Goal: Communication & Community: Answer question/provide support

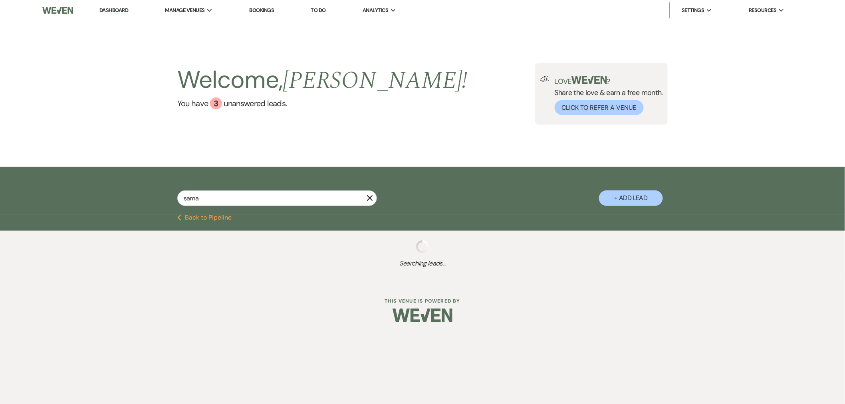
select select "8"
select select "4"
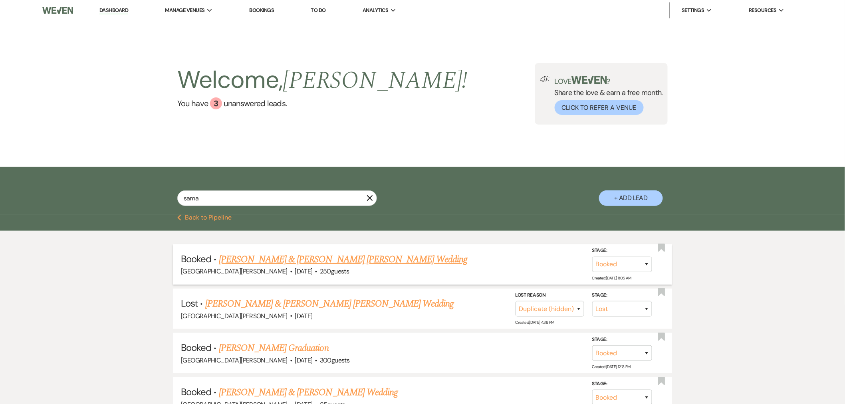
type input "sama"
click at [314, 254] on link "Samantha Chable & Jackson Gebhart's Wedding" at bounding box center [343, 259] width 249 height 14
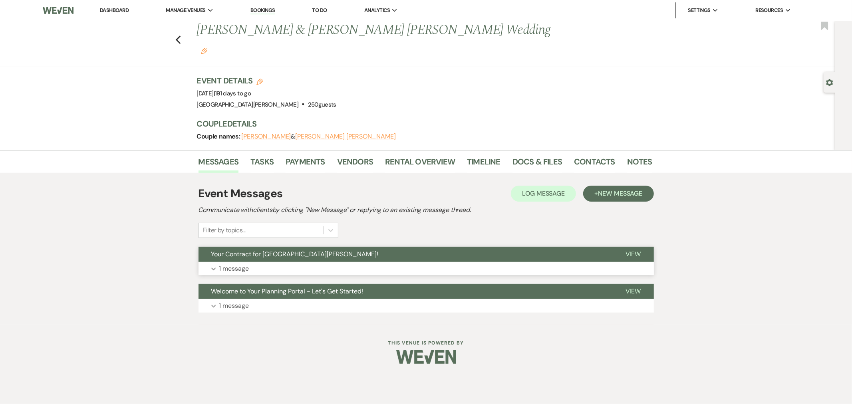
click at [309, 262] on button "Expand 1 message" at bounding box center [425, 269] width 455 height 14
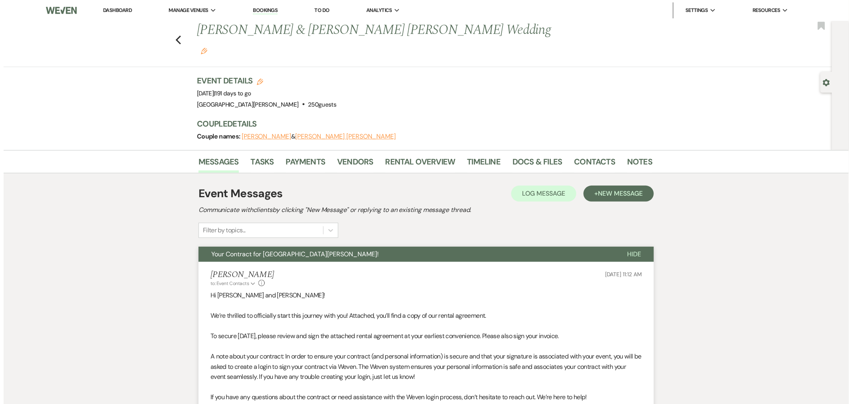
scroll to position [184, 0]
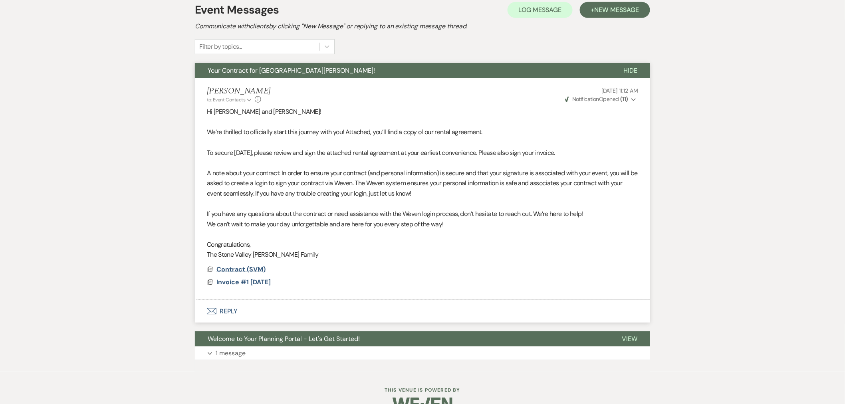
click at [252, 265] on span "Contract (SVM)" at bounding box center [240, 269] width 49 height 8
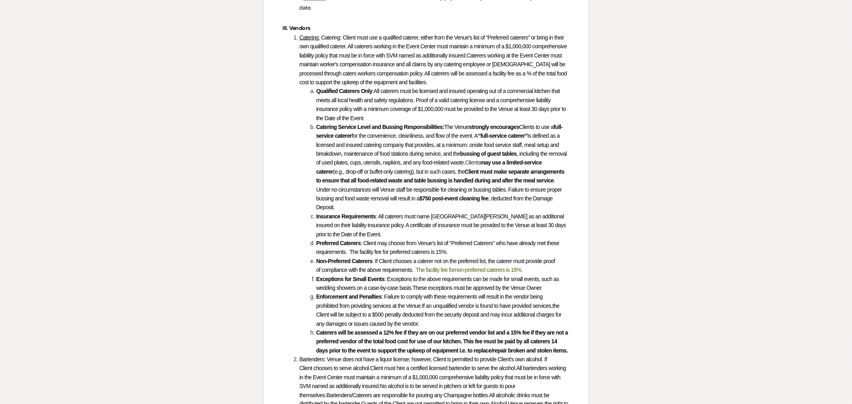
scroll to position [877, 0]
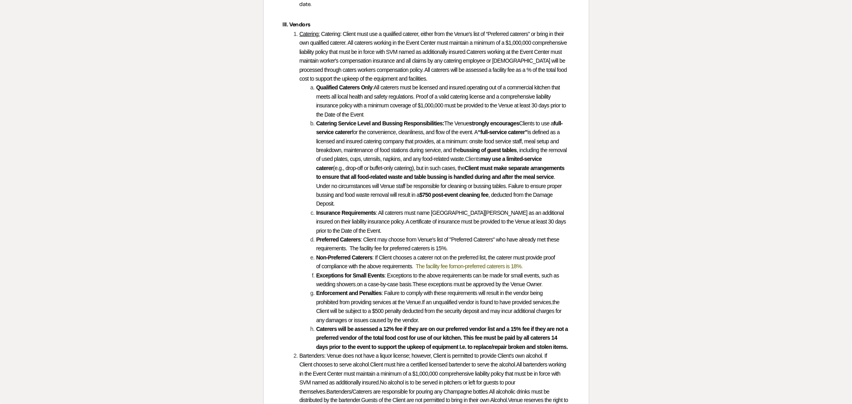
click at [477, 264] on span "non-preferred caterers is 18%." at bounding box center [489, 266] width 68 height 6
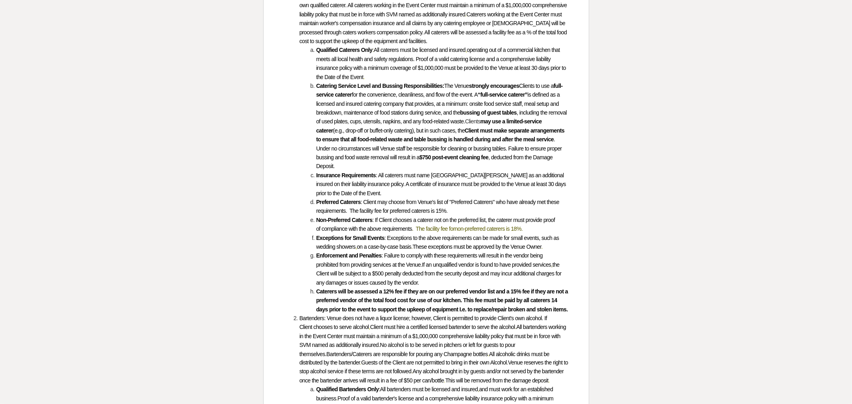
scroll to position [1020, 0]
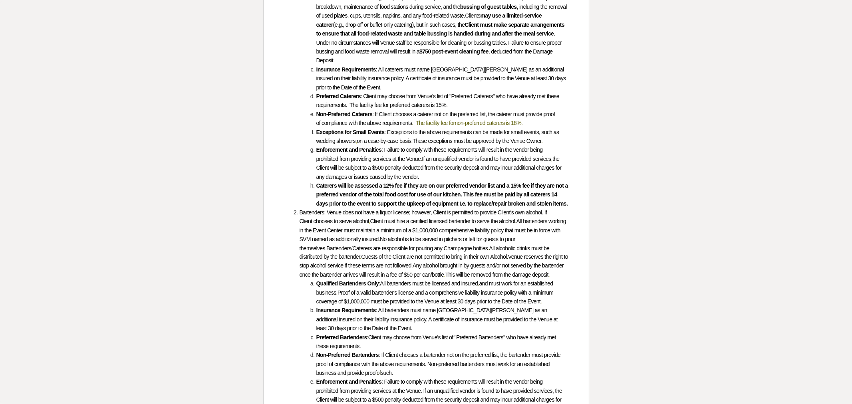
click at [466, 122] on span "non-preferred caterers is 18%." at bounding box center [489, 123] width 68 height 6
click at [469, 122] on span "non-preferred caterers is 18%." at bounding box center [489, 123] width 68 height 6
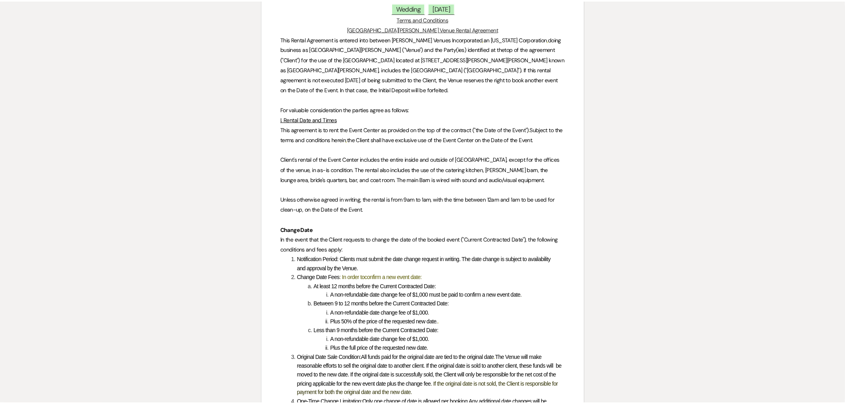
scroll to position [0, 0]
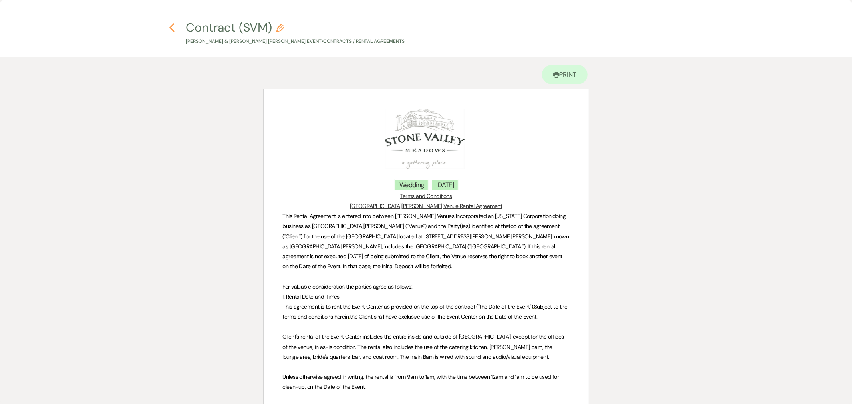
click at [171, 23] on icon "Previous" at bounding box center [172, 28] width 6 height 10
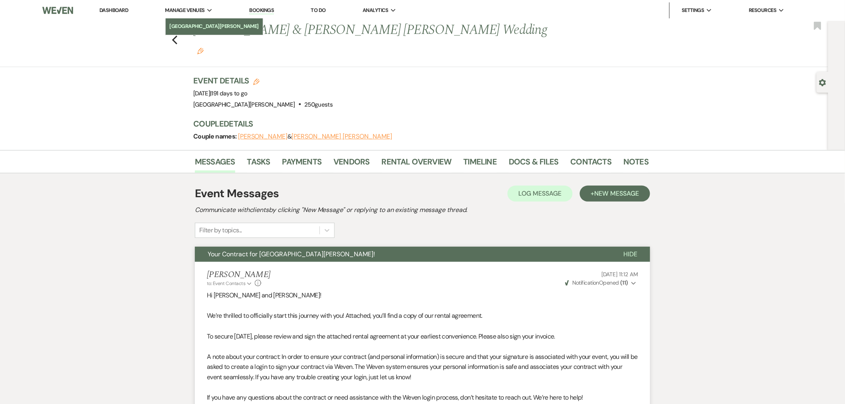
click at [193, 21] on link "[GEOGRAPHIC_DATA][PERSON_NAME]" at bounding box center [214, 26] width 97 height 16
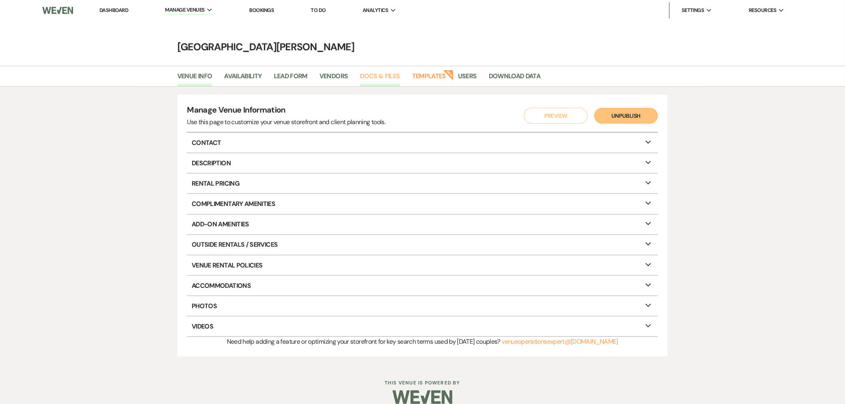
click at [390, 81] on link "Docs & Files" at bounding box center [380, 78] width 40 height 15
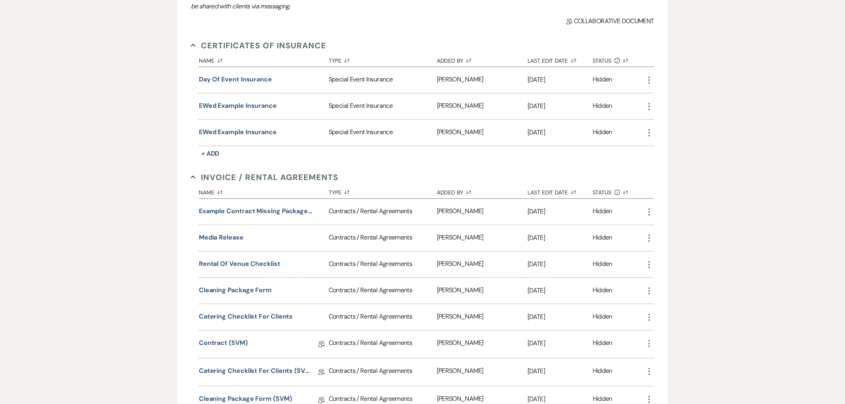
scroll to position [310, 0]
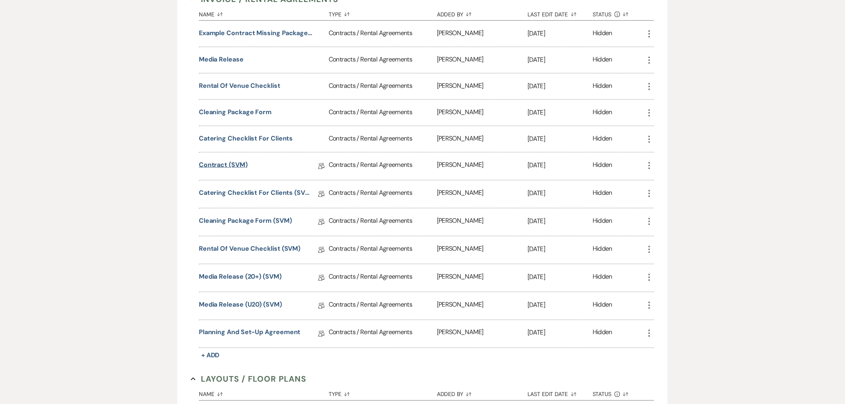
click at [232, 165] on link "Contract (SVM)" at bounding box center [223, 166] width 49 height 12
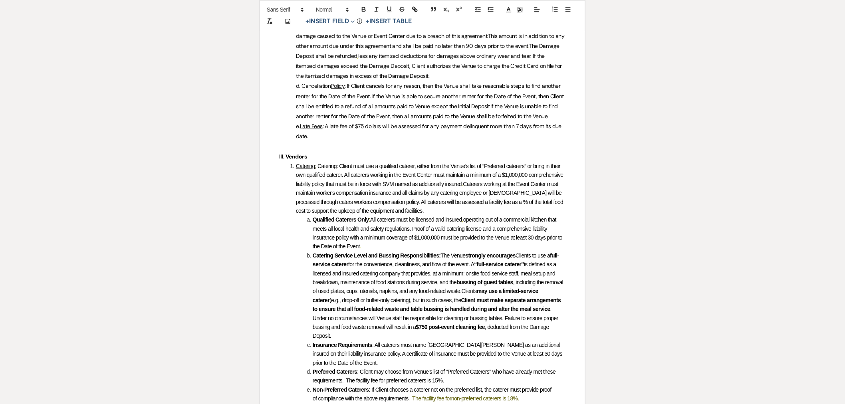
scroll to position [845, 0]
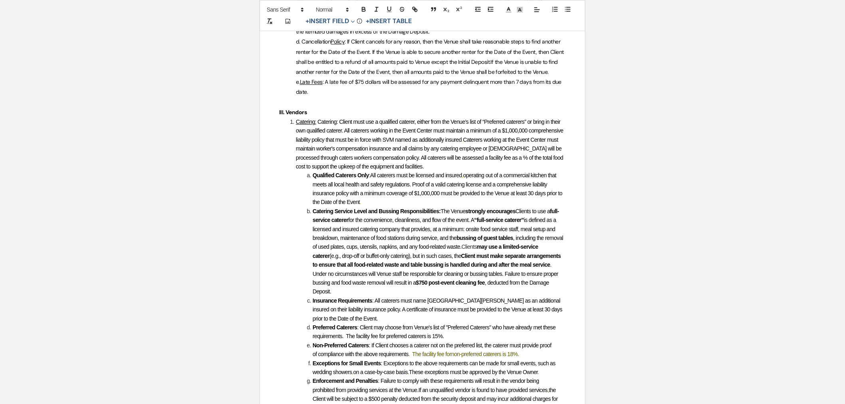
click at [513, 353] on span "non-preferred caterers is 18%." at bounding box center [485, 354] width 68 height 6
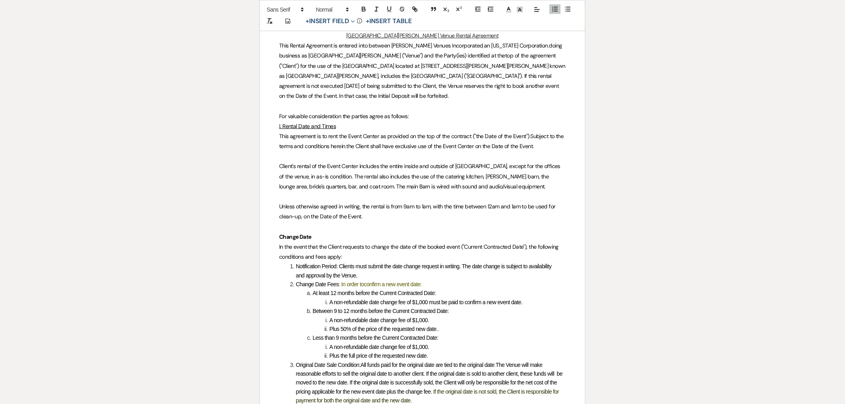
scroll to position [0, 0]
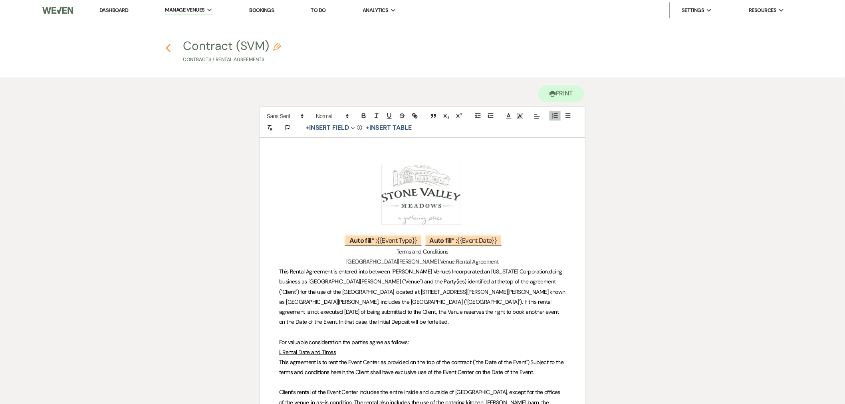
click at [168, 47] on icon "Previous" at bounding box center [168, 49] width 6 height 10
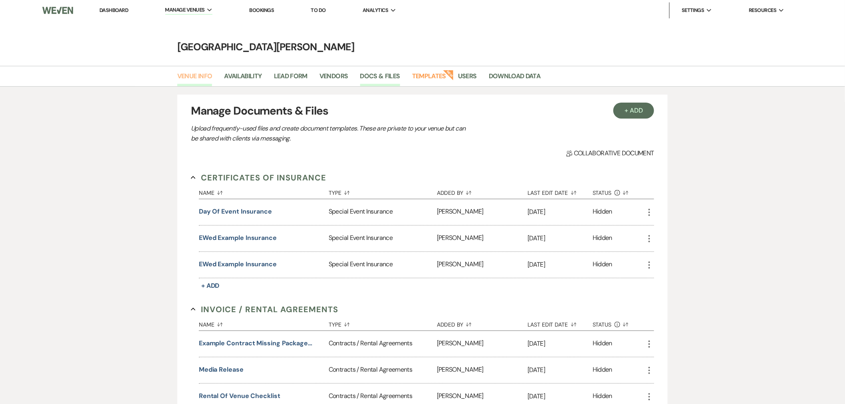
click at [210, 85] on link "Venue Info" at bounding box center [194, 78] width 35 height 15
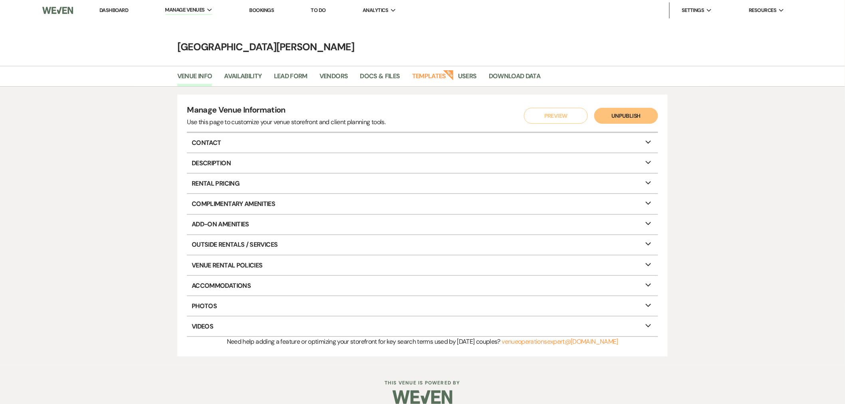
click at [118, 9] on link "Dashboard" at bounding box center [113, 10] width 29 height 7
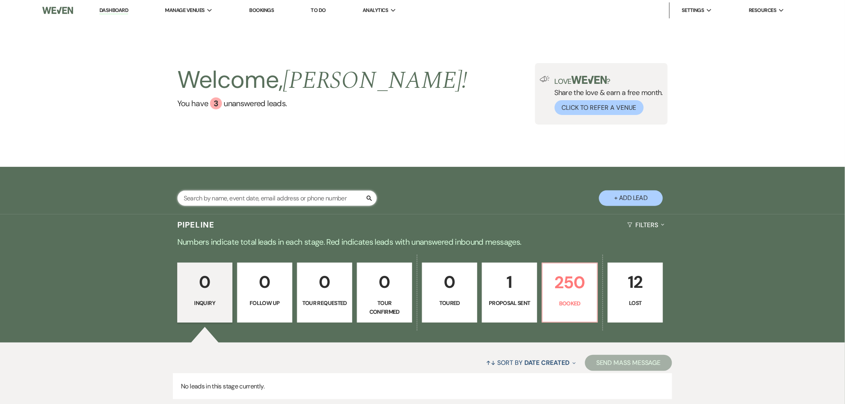
click at [214, 196] on input "text" at bounding box center [277, 198] width 200 height 16
type input "sam"
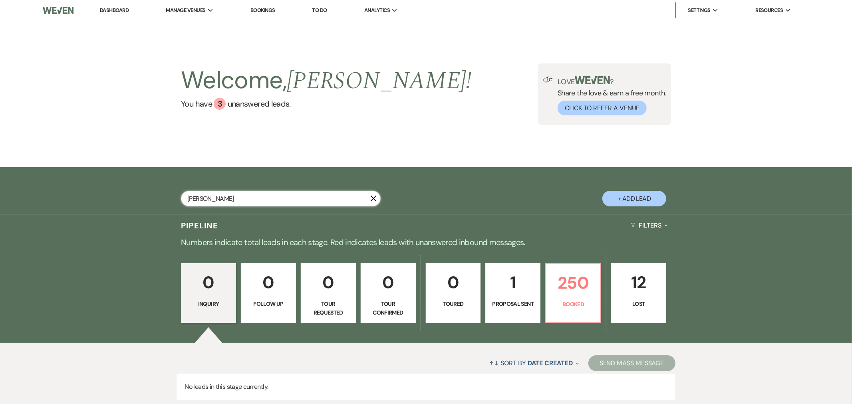
select select "8"
select select "4"
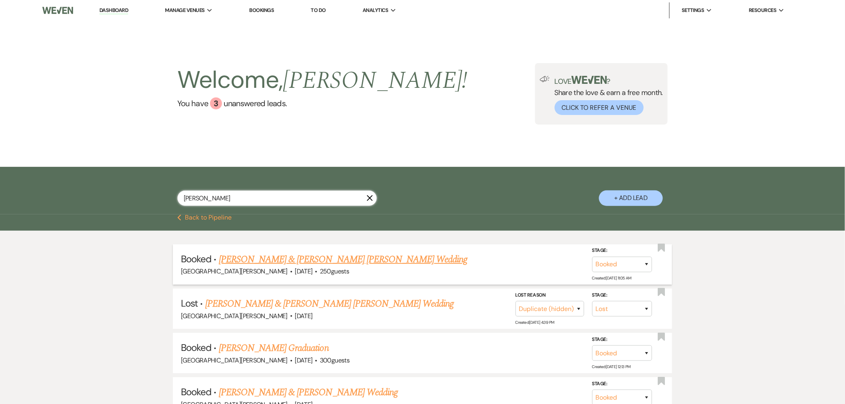
type input "sam"
click at [256, 258] on link "Samantha Chable & Jackson Gebhart's Wedding" at bounding box center [343, 259] width 249 height 14
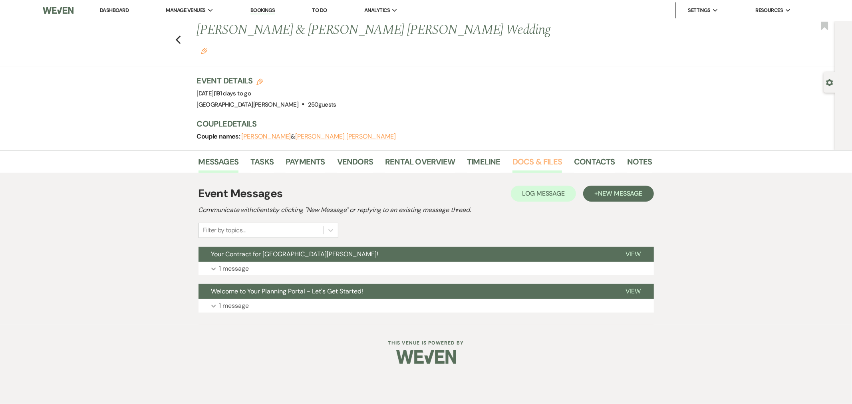
click at [558, 155] on link "Docs & Files" at bounding box center [537, 164] width 50 height 18
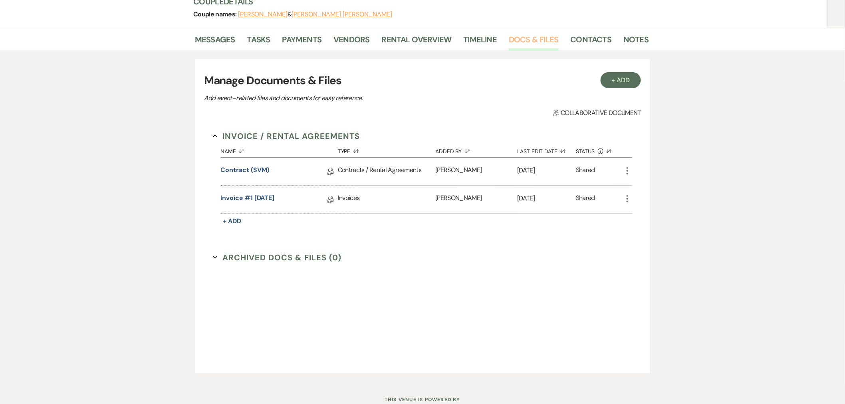
scroll to position [132, 0]
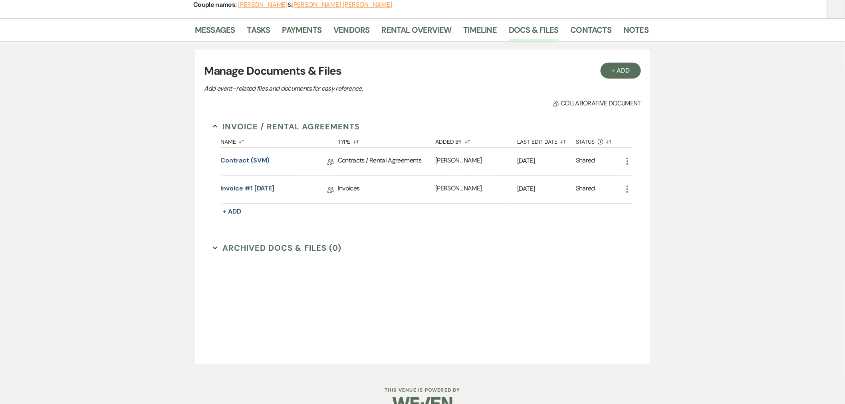
click at [627, 158] on use "button" at bounding box center [628, 161] width 2 height 7
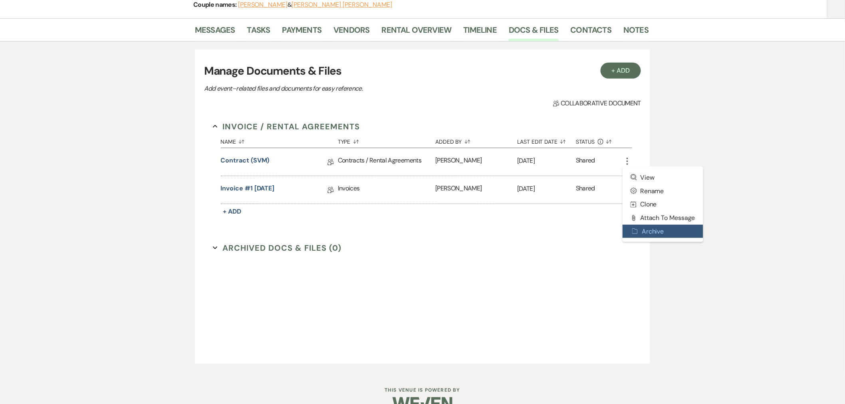
click at [657, 225] on button "Archive Archive" at bounding box center [663, 232] width 81 height 14
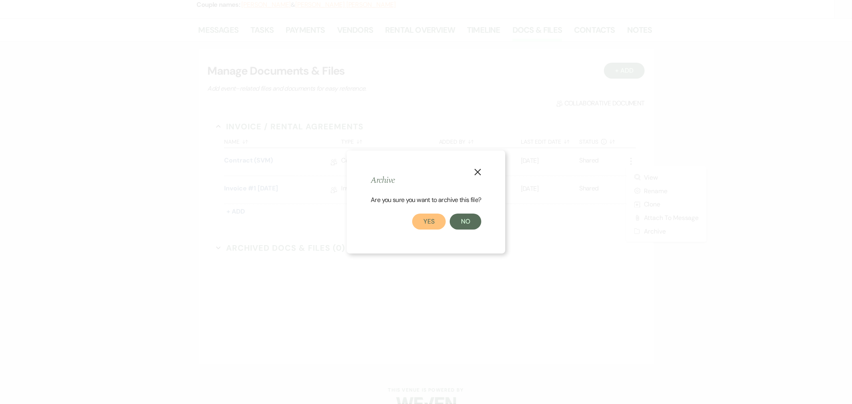
click at [436, 225] on button "Yes" at bounding box center [429, 222] width 34 height 16
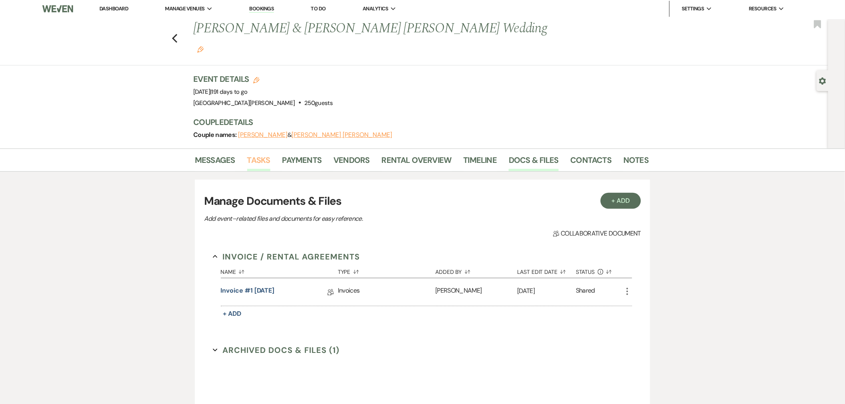
scroll to position [0, 0]
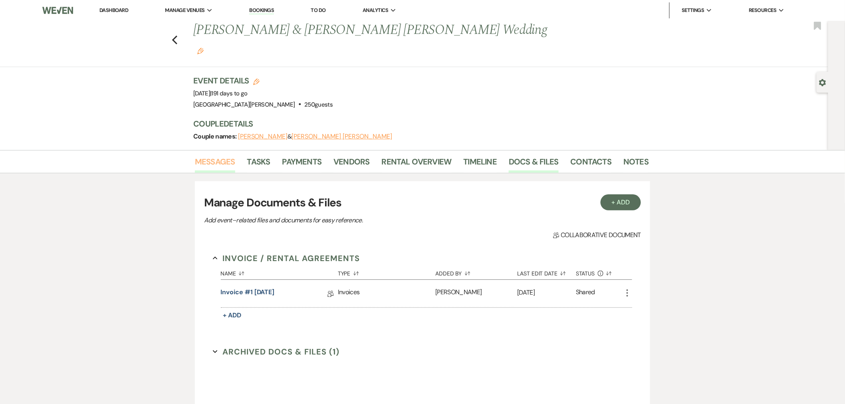
click at [217, 155] on link "Messages" at bounding box center [215, 164] width 40 height 18
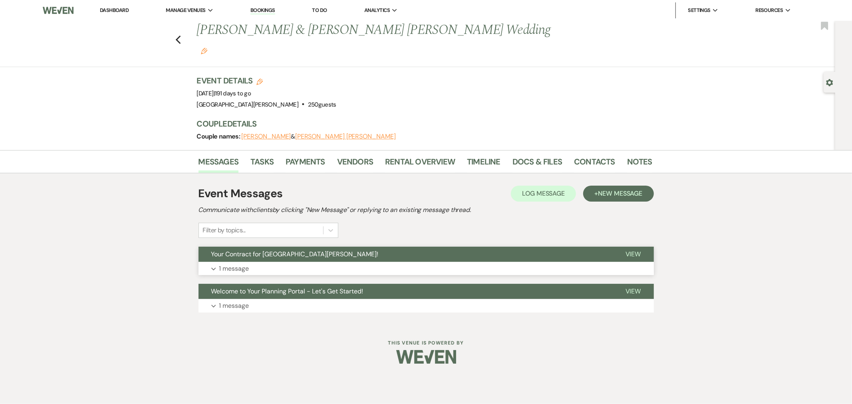
click at [342, 262] on button "Expand 1 message" at bounding box center [425, 269] width 455 height 14
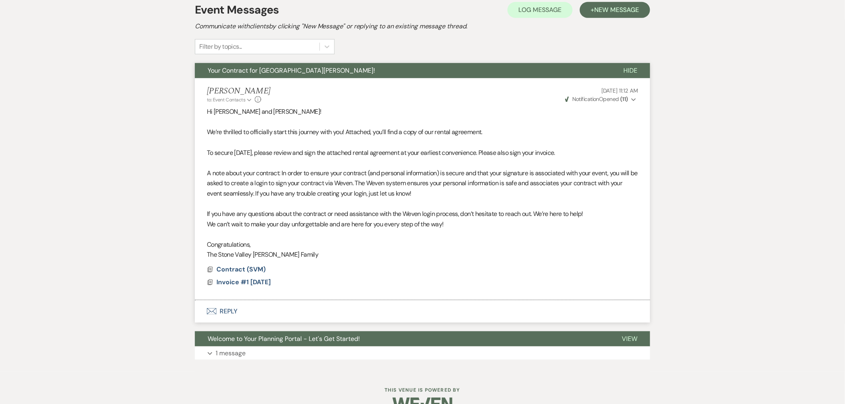
click at [242, 300] on button "Envelope Reply" at bounding box center [422, 311] width 455 height 22
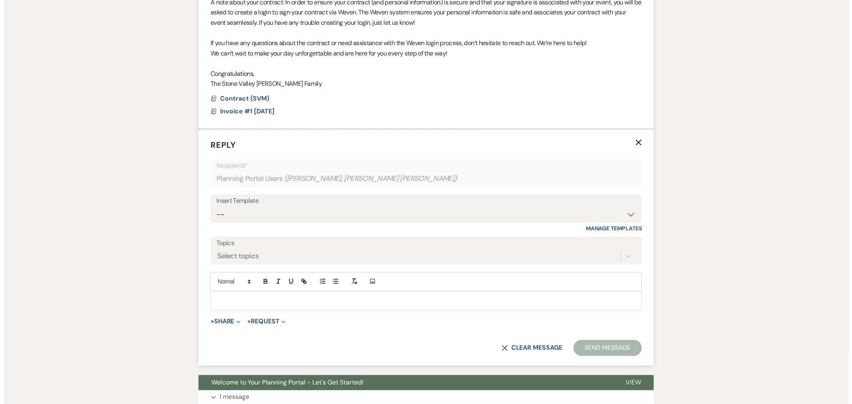
scroll to position [357, 0]
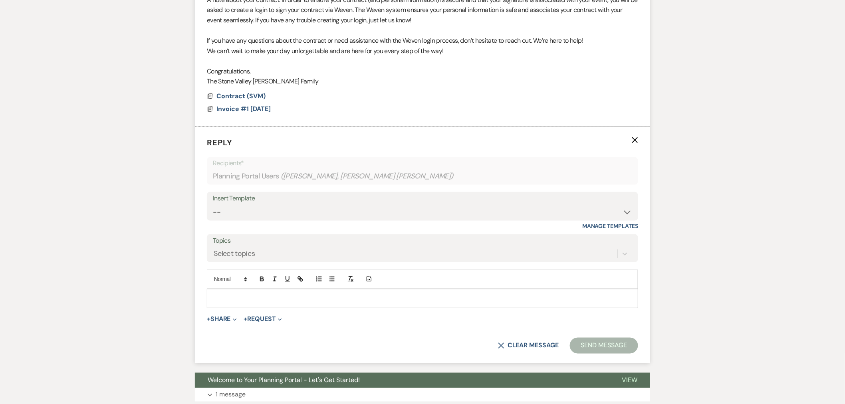
click at [258, 290] on div at bounding box center [422, 299] width 430 height 18
click at [226, 316] on button "+ Share Expand" at bounding box center [222, 319] width 30 height 6
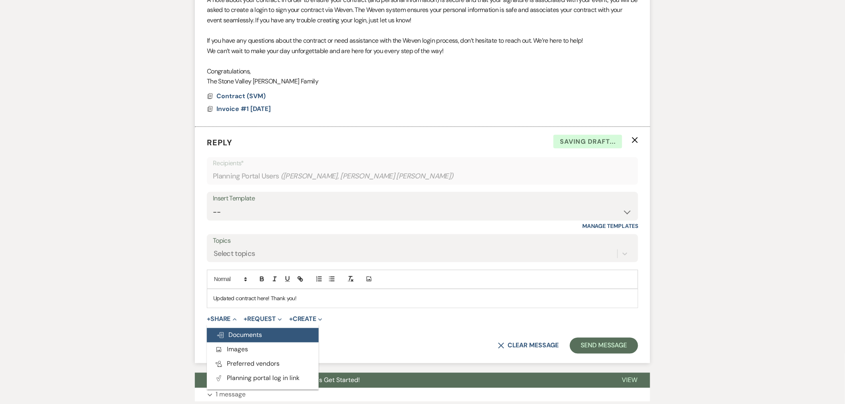
click at [236, 331] on span "Doc Upload Documents" at bounding box center [239, 335] width 46 height 8
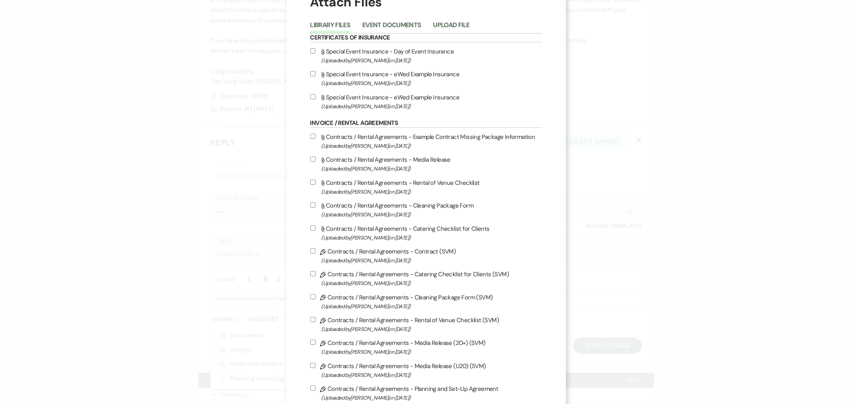
scroll to position [44, 0]
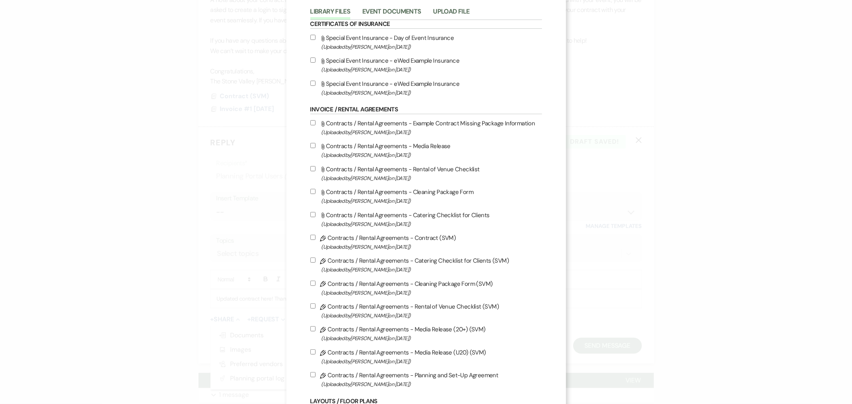
click at [340, 240] on label "Pencil Contracts / Rental Agreements - Contract (SVM) (Uploaded by Ashley Norma…" at bounding box center [426, 242] width 232 height 19
click at [315, 240] on input "Pencil Contracts / Rental Agreements - Contract (SVM) (Uploaded by Ashley Norma…" at bounding box center [312, 237] width 5 height 5
checkbox input "true"
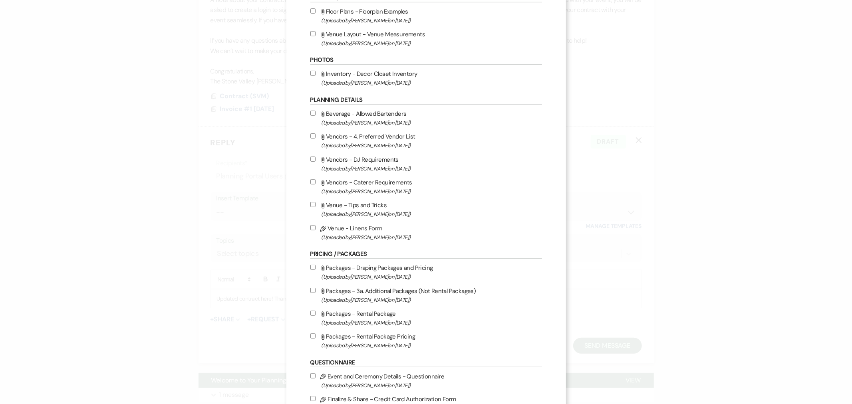
scroll to position [587, 0]
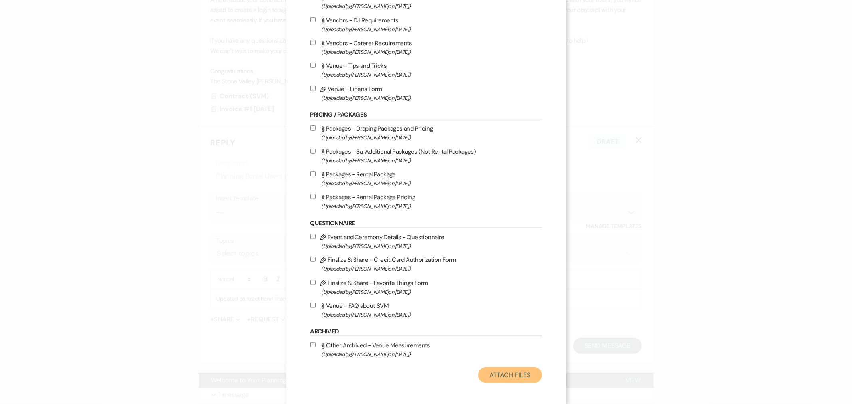
click at [504, 370] on button "Attach Files" at bounding box center [509, 375] width 63 height 16
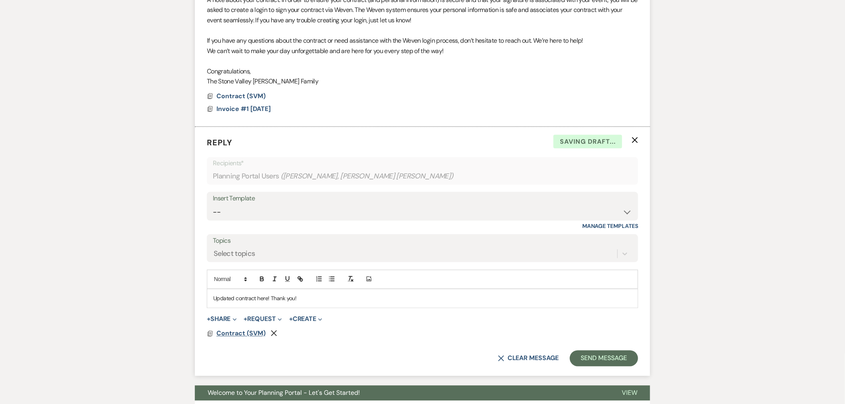
click at [246, 329] on span "Contract (SVM)" at bounding box center [240, 333] width 49 height 8
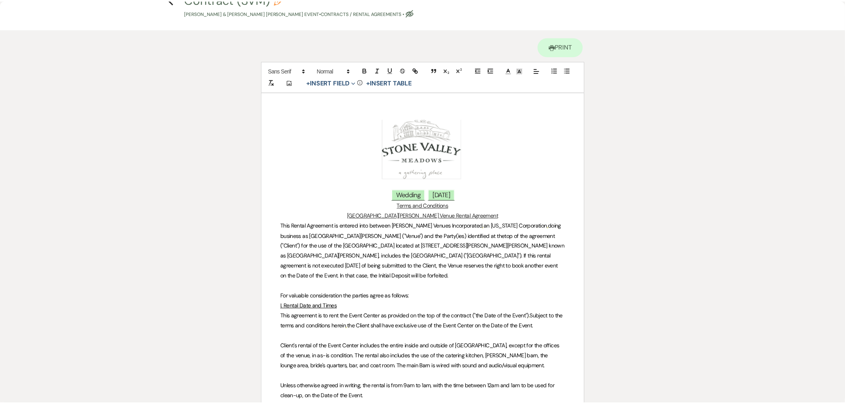
scroll to position [0, 0]
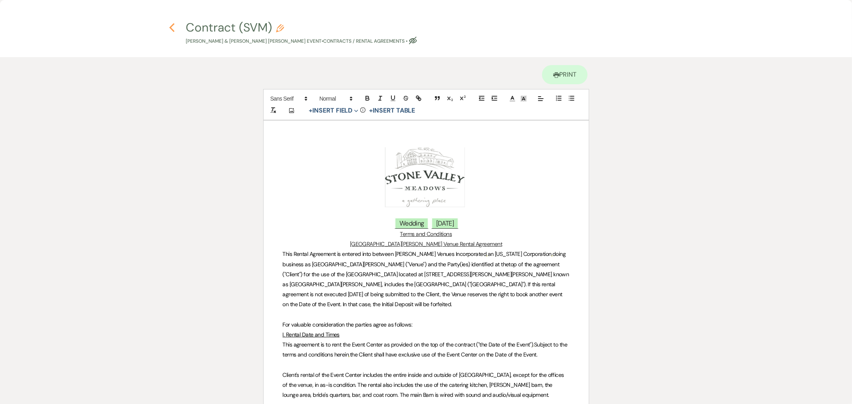
click at [173, 30] on use "button" at bounding box center [171, 27] width 5 height 9
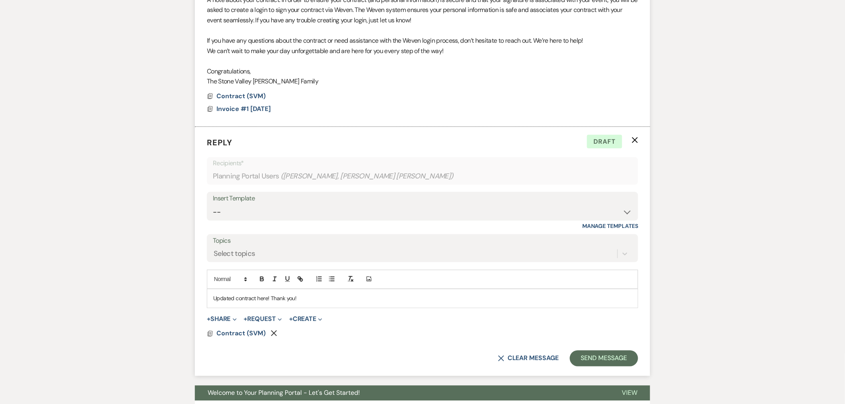
click at [330, 294] on p "Updated contract here! Thank you!" at bounding box center [422, 298] width 418 height 9
click at [586, 351] on button "Send Message" at bounding box center [604, 359] width 68 height 16
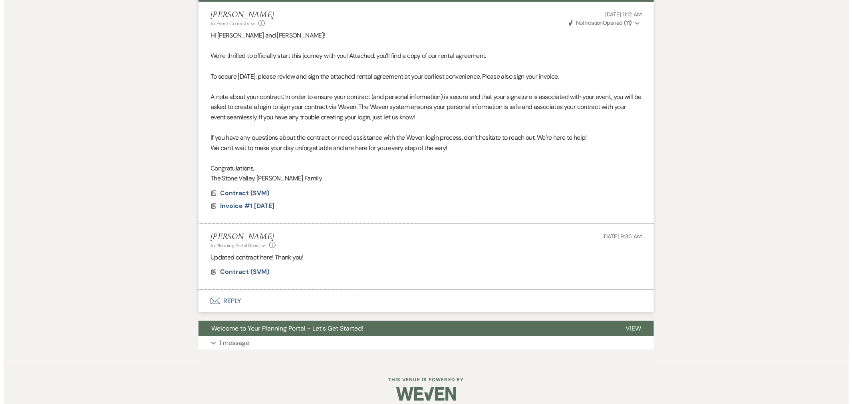
scroll to position [250, 0]
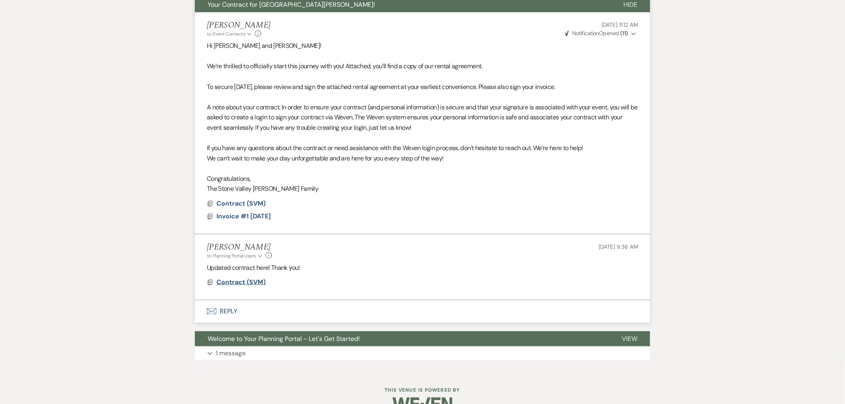
click at [252, 278] on span "Contract (SVM)" at bounding box center [240, 282] width 49 height 8
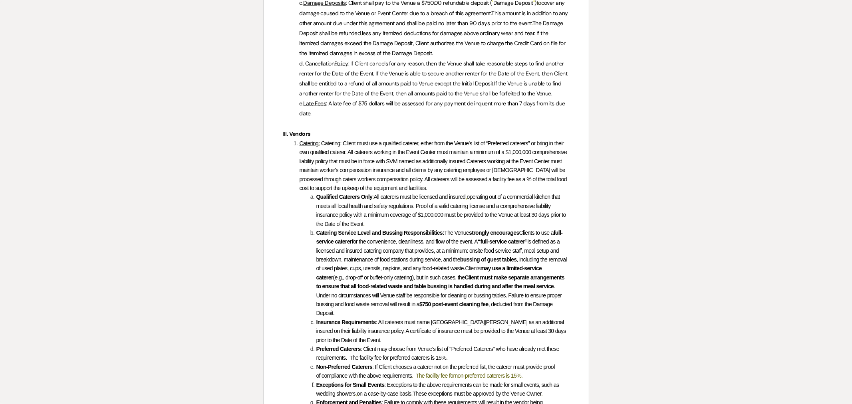
scroll to position [788, 0]
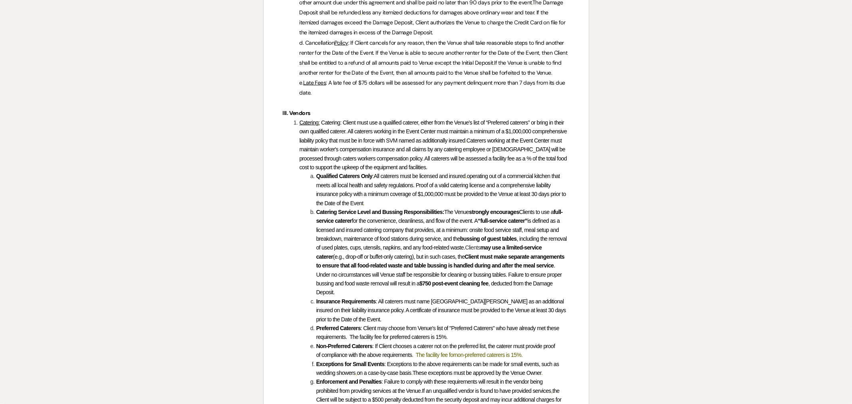
click at [500, 355] on span "non-preferred caterers is 15%." at bounding box center [489, 355] width 68 height 6
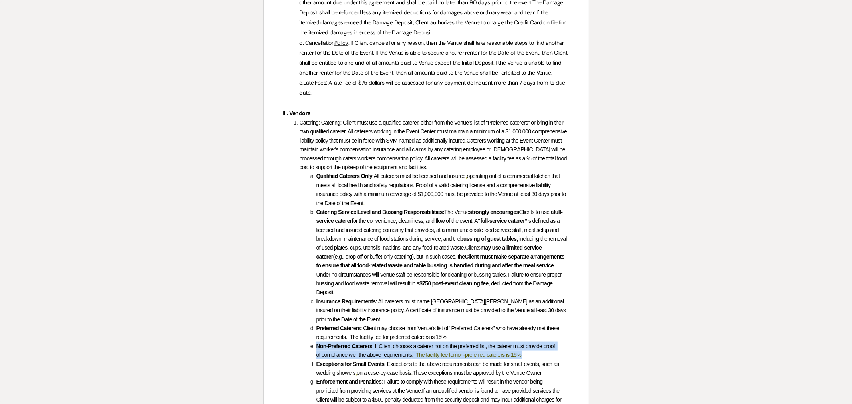
click at [500, 355] on span "non-preferred caterers is 15%." at bounding box center [489, 355] width 68 height 6
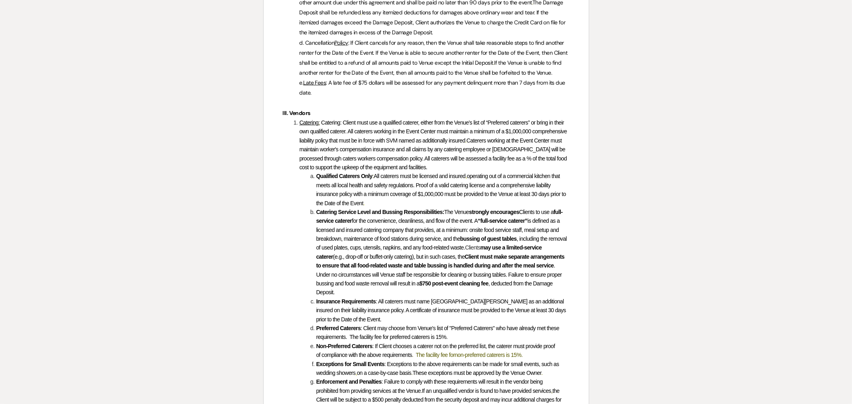
click at [428, 334] on span "Client may choose from Venue's list of "Preferred Caterers" who have already me…" at bounding box center [438, 332] width 244 height 15
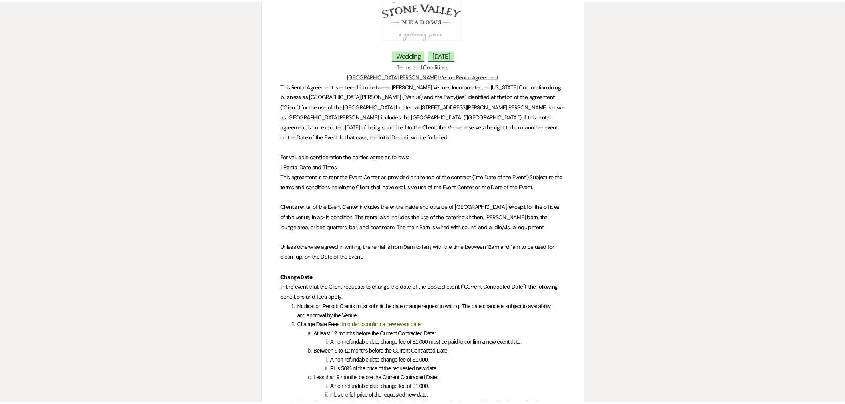
scroll to position [0, 0]
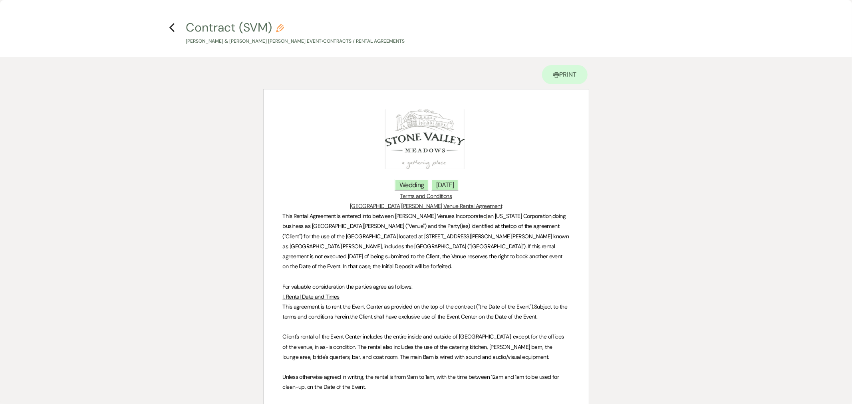
click at [280, 29] on use "button" at bounding box center [280, 28] width 8 height 8
select select "10"
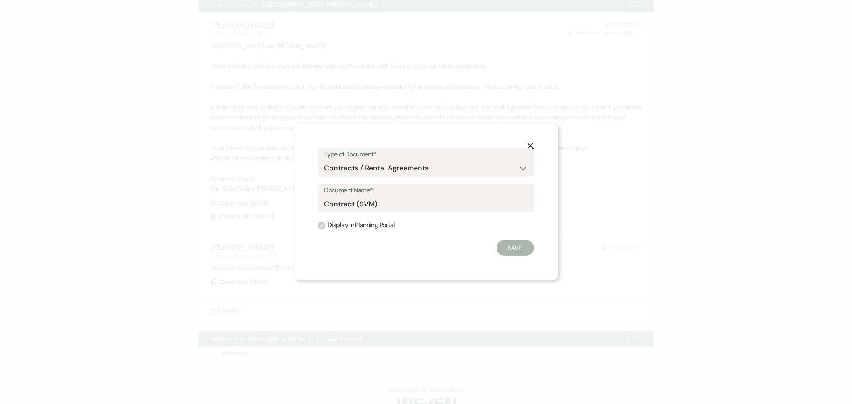
click at [508, 253] on button "Save" at bounding box center [515, 248] width 38 height 16
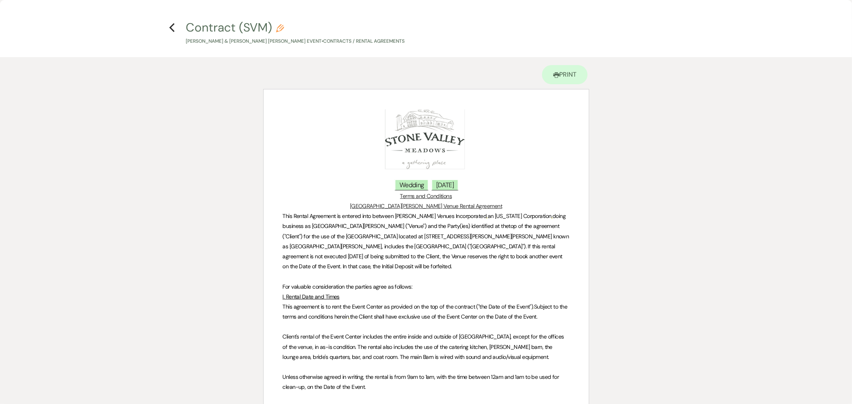
click at [281, 30] on icon "Pencil" at bounding box center [280, 28] width 8 height 8
select select "10"
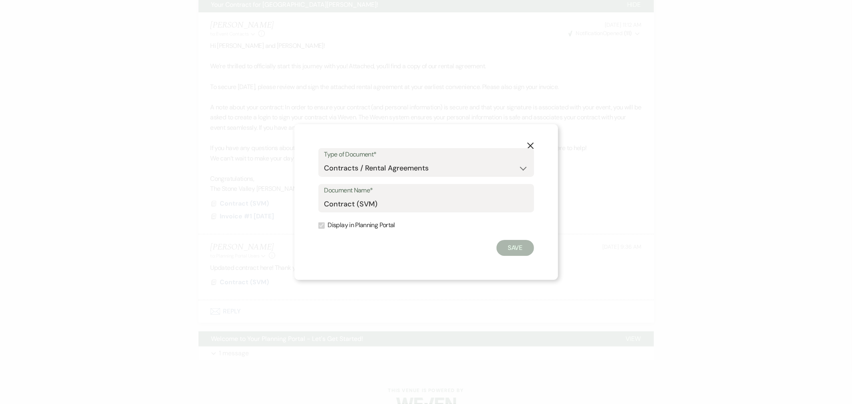
click at [527, 143] on icon "X" at bounding box center [530, 145] width 7 height 7
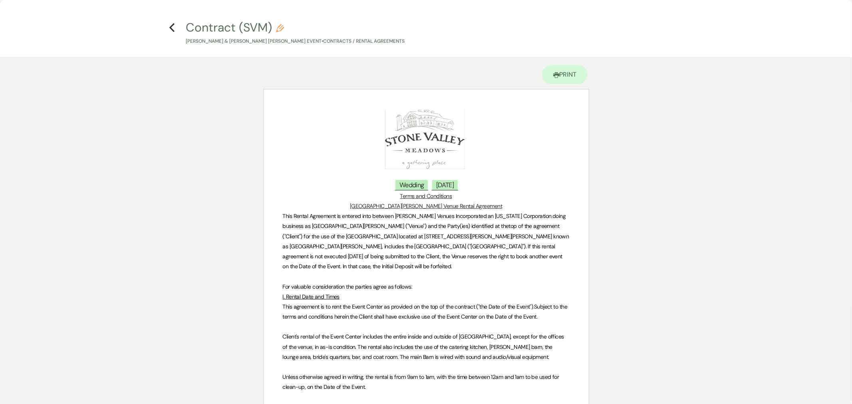
click at [169, 26] on h4 "Previous Contract (SVM) Pencil Samantha Chable & Jackson Gebhart's Event • Cont…" at bounding box center [426, 32] width 575 height 26
click at [172, 26] on use "button" at bounding box center [171, 27] width 5 height 9
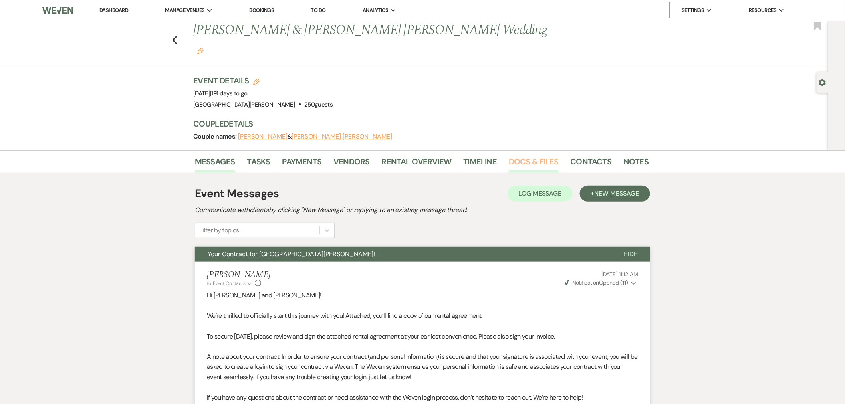
click at [549, 155] on link "Docs & Files" at bounding box center [534, 164] width 50 height 18
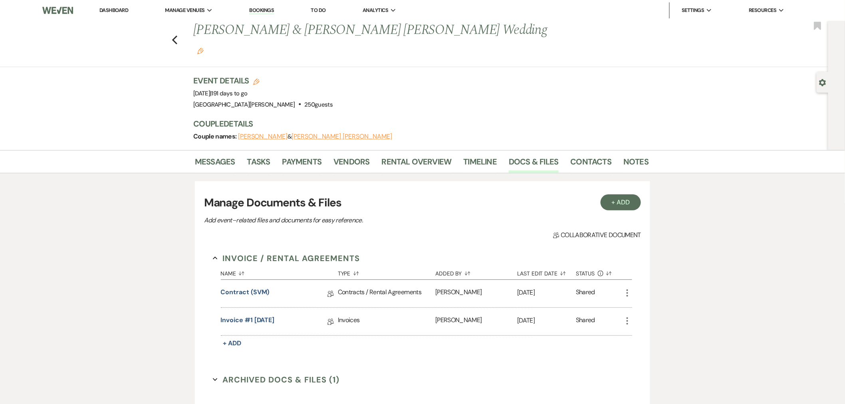
click at [626, 288] on icon "More" at bounding box center [628, 293] width 10 height 10
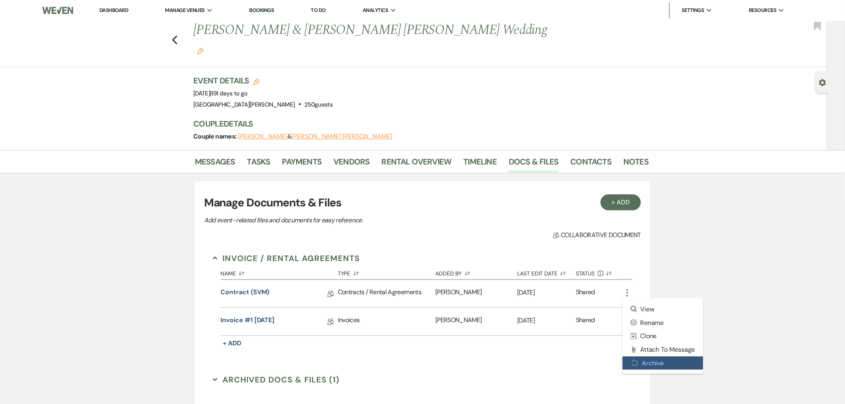
click at [649, 357] on button "Archive Archive" at bounding box center [663, 364] width 81 height 14
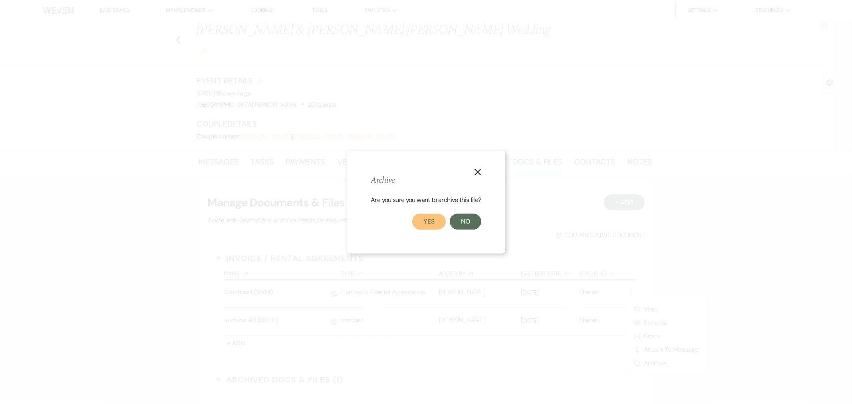
click at [429, 223] on button "Yes" at bounding box center [429, 222] width 34 height 16
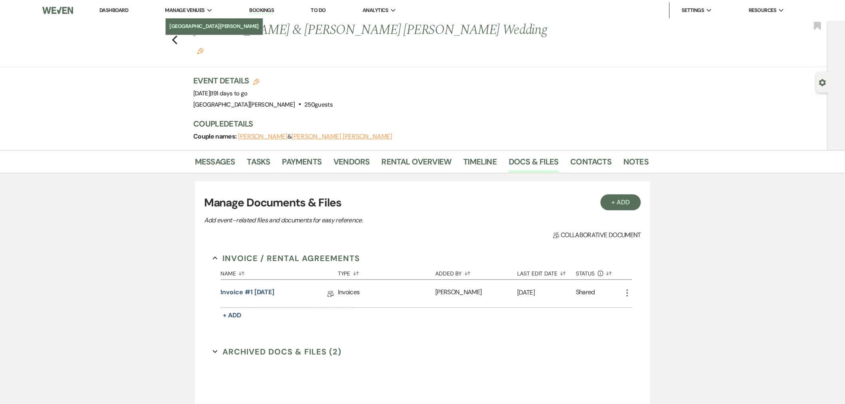
click at [204, 23] on li "[GEOGRAPHIC_DATA][PERSON_NAME]" at bounding box center [214, 26] width 89 height 8
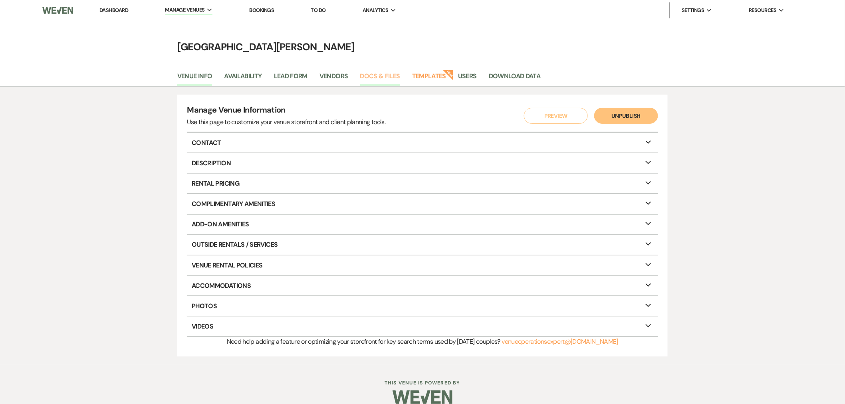
click at [391, 73] on link "Docs & Files" at bounding box center [380, 78] width 40 height 15
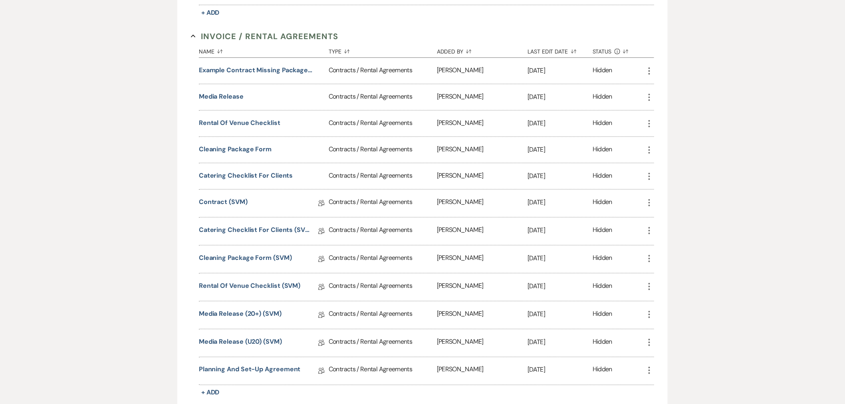
scroll to position [266, 0]
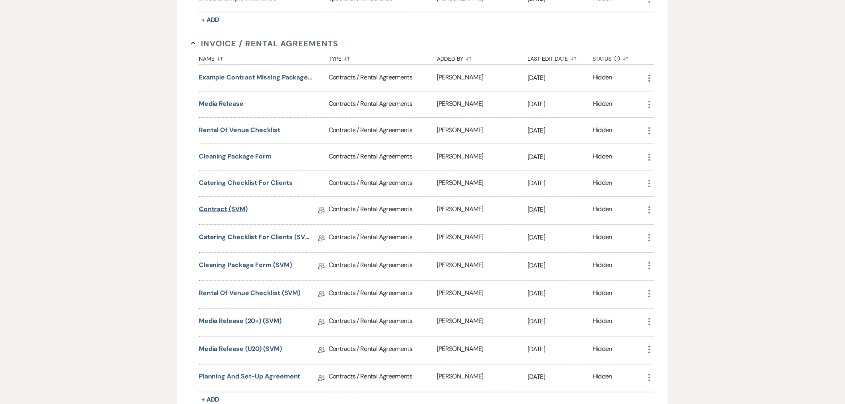
click at [226, 207] on link "Contract (SVM)" at bounding box center [223, 210] width 49 height 12
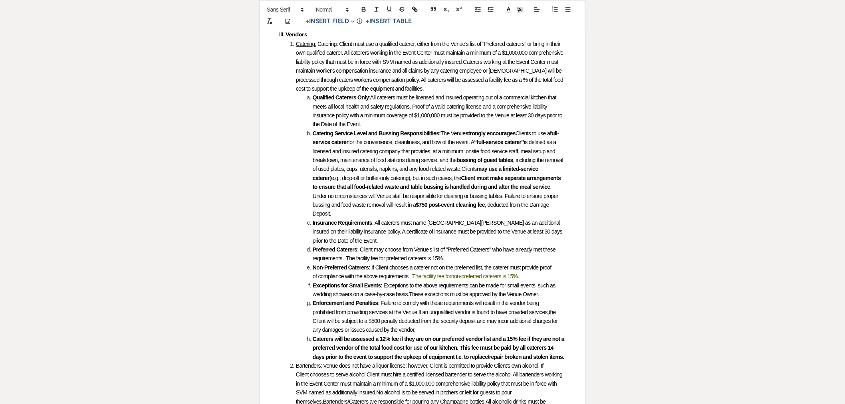
scroll to position [933, 0]
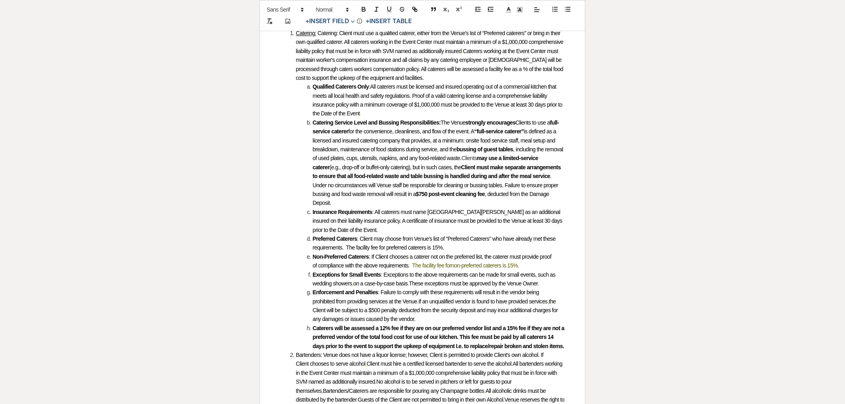
click at [438, 248] on span "Client may choose from Venue's list of "Preferred Caterers" who have already me…" at bounding box center [435, 243] width 244 height 15
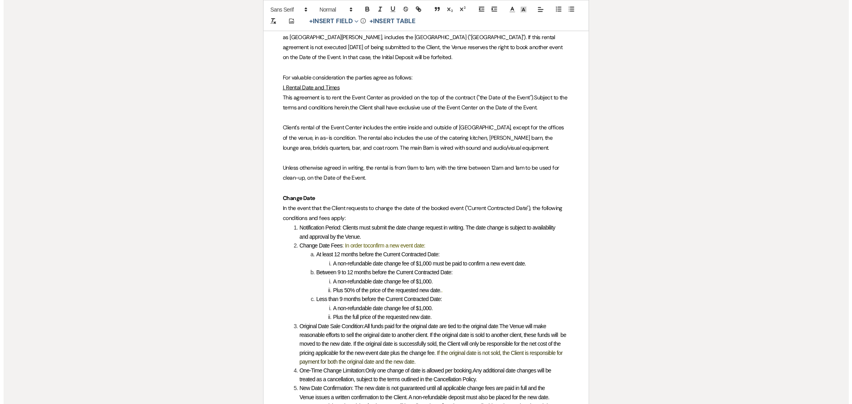
scroll to position [0, 0]
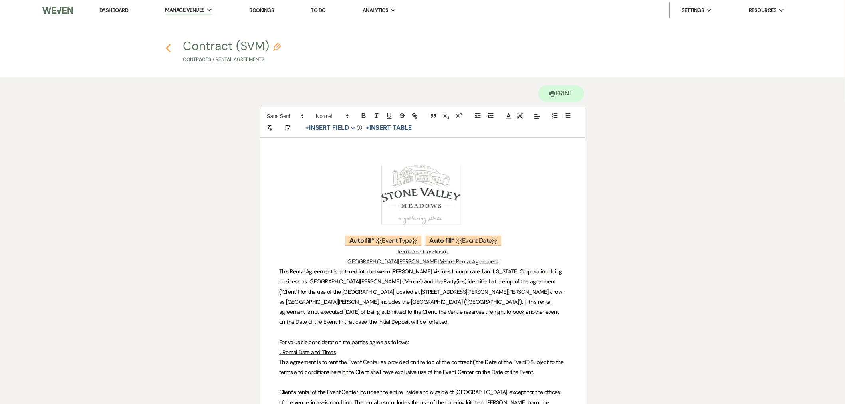
click at [167, 46] on use "button" at bounding box center [168, 48] width 5 height 9
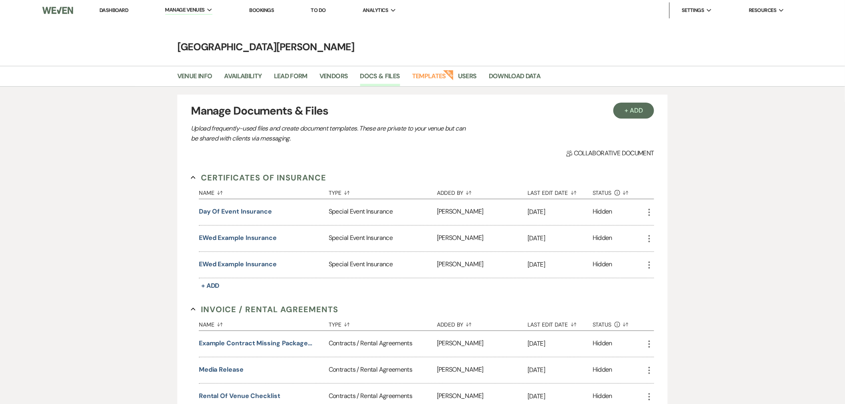
click at [113, 12] on link "Dashboard" at bounding box center [113, 10] width 29 height 7
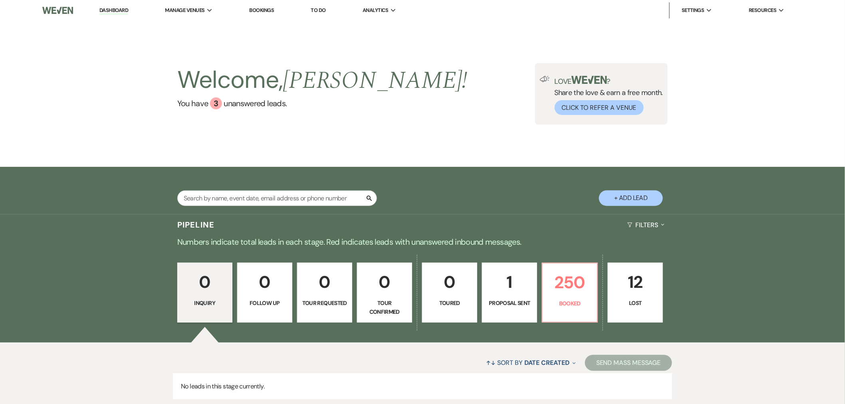
click at [225, 190] on div "Search + Add Lead" at bounding box center [422, 192] width 575 height 42
click at [226, 198] on input "text" at bounding box center [277, 198] width 200 height 16
type input "saman"
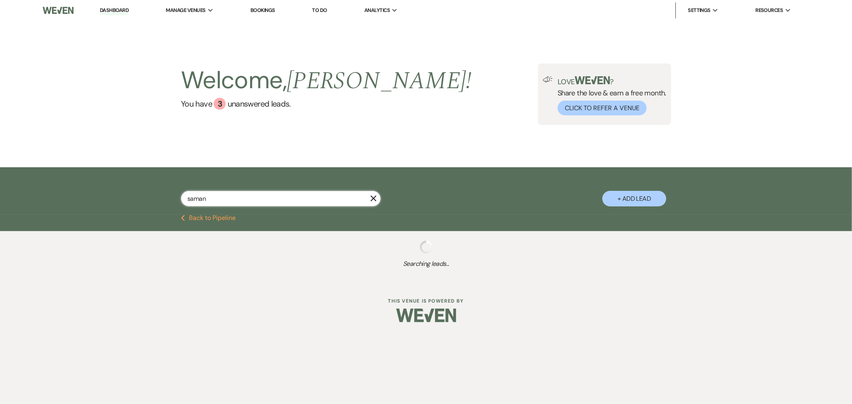
select select "8"
select select "4"
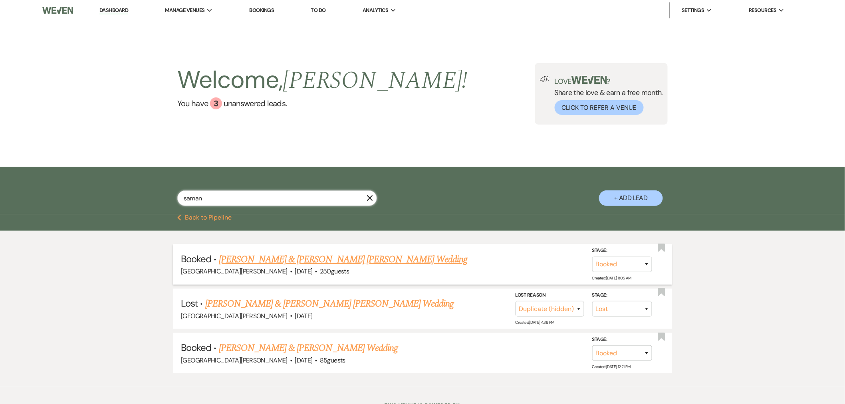
type input "saman"
click at [282, 260] on link "Samantha Chable & Jackson Gebhart's Wedding" at bounding box center [343, 259] width 249 height 14
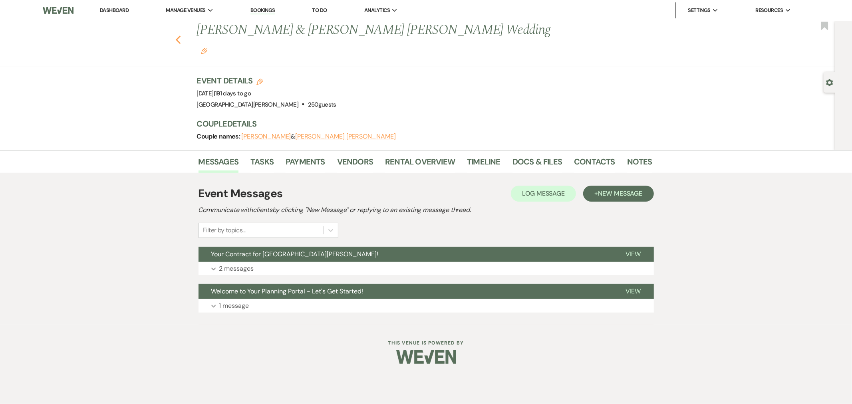
click at [177, 35] on icon "Previous" at bounding box center [178, 40] width 6 height 10
select select "8"
select select "4"
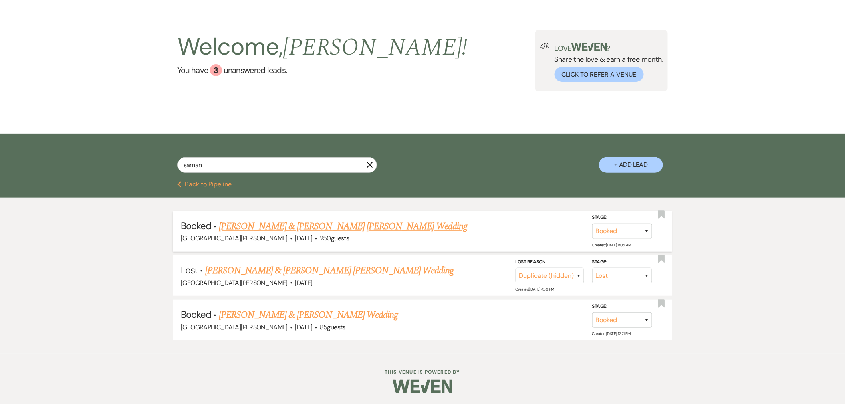
click at [270, 228] on link "Samantha Chable & Jackson Gebhart's Wedding" at bounding box center [343, 226] width 249 height 14
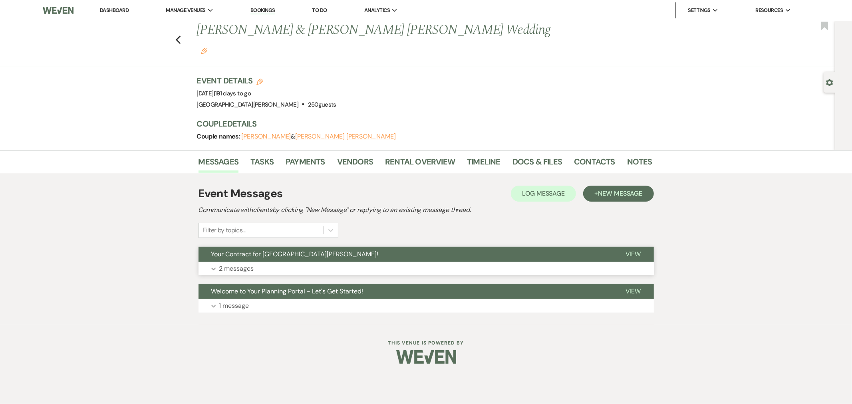
click at [381, 262] on button "Expand 2 messages" at bounding box center [425, 269] width 455 height 14
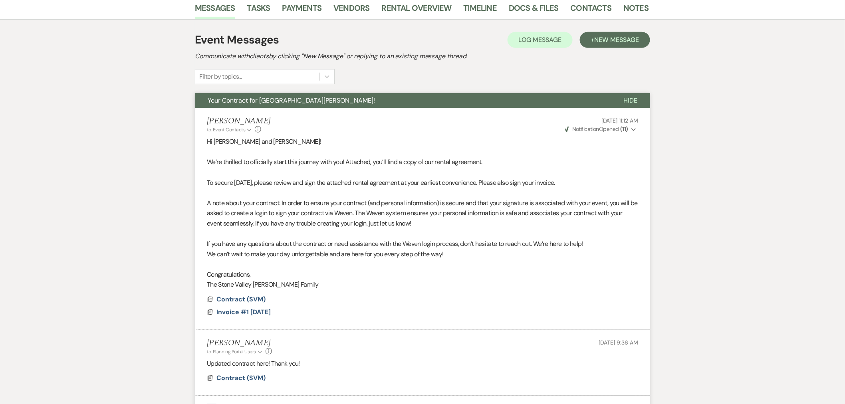
scroll to position [250, 0]
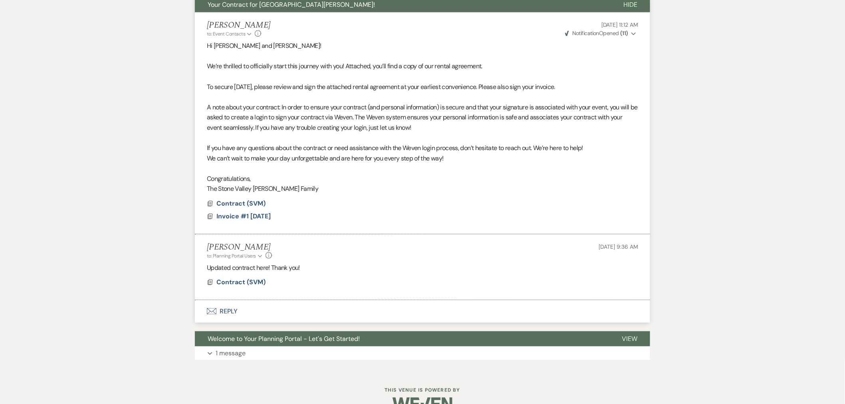
click at [268, 300] on button "Envelope Reply" at bounding box center [422, 311] width 455 height 22
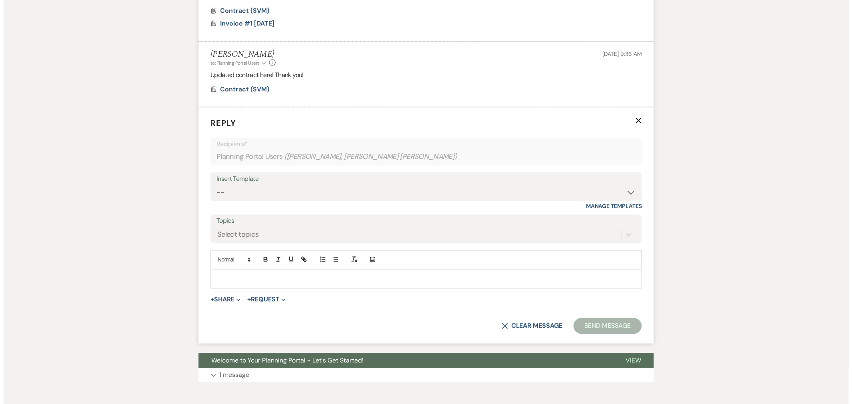
scroll to position [448, 0]
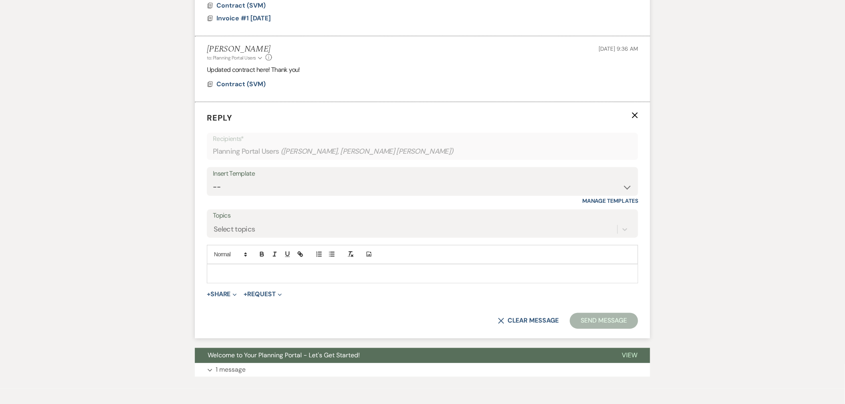
click at [221, 290] on span "+ Share Expand Doc Upload Documents Add Photo Images Pref Vendors Preferred ven…" at bounding box center [222, 295] width 30 height 10
click at [222, 292] on button "+ Share Expand" at bounding box center [222, 295] width 30 height 6
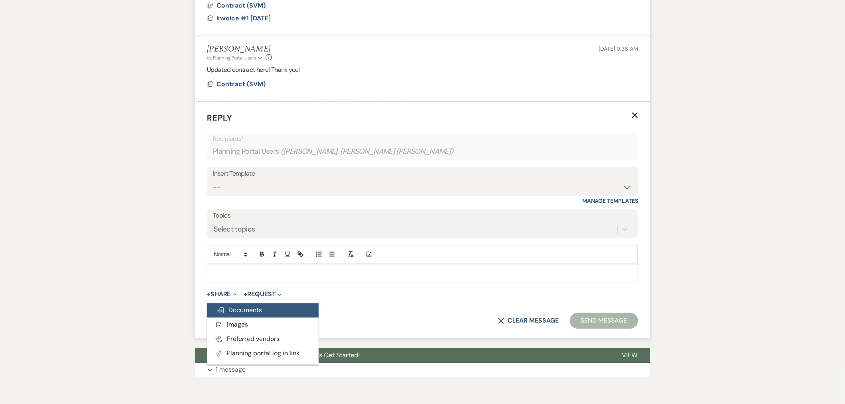
click at [240, 306] on span "Doc Upload Documents" at bounding box center [239, 310] width 46 height 8
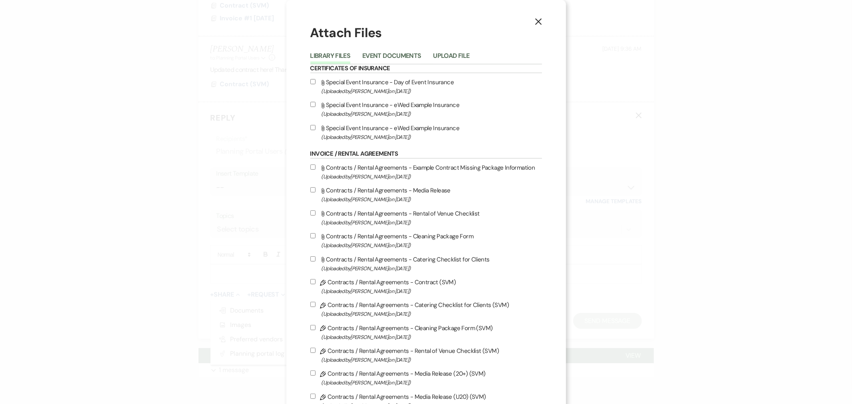
click at [310, 281] on input "Pencil Contracts / Rental Agreements - Contract (SVM) (Uploaded by Ashley Norma…" at bounding box center [312, 281] width 5 height 5
checkbox input "true"
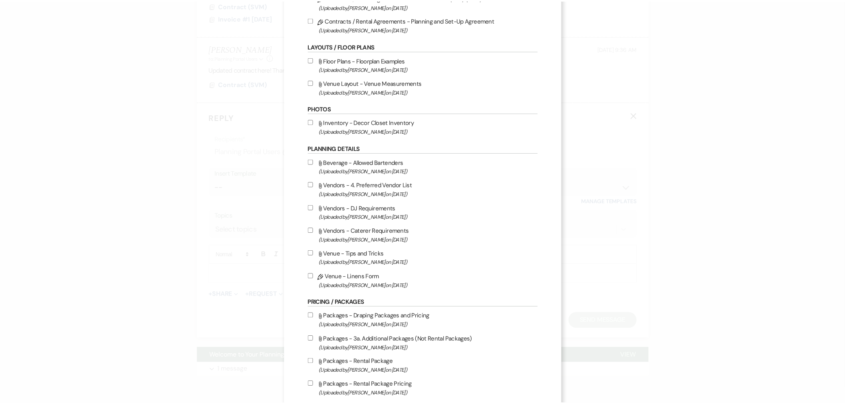
scroll to position [587, 0]
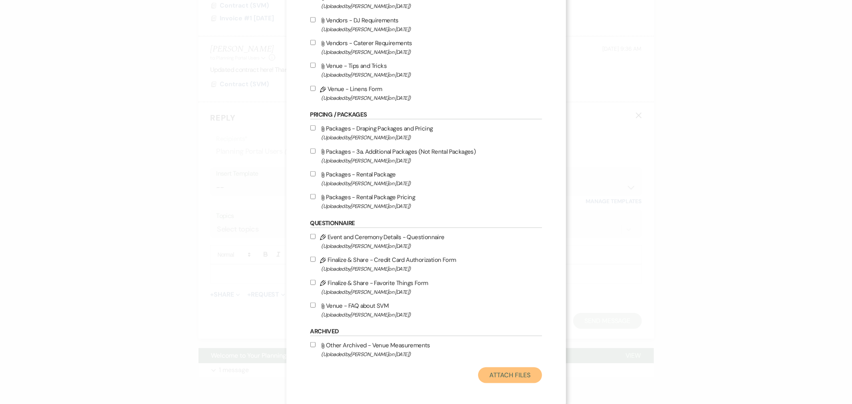
click at [513, 378] on button "Attach Files" at bounding box center [509, 375] width 63 height 16
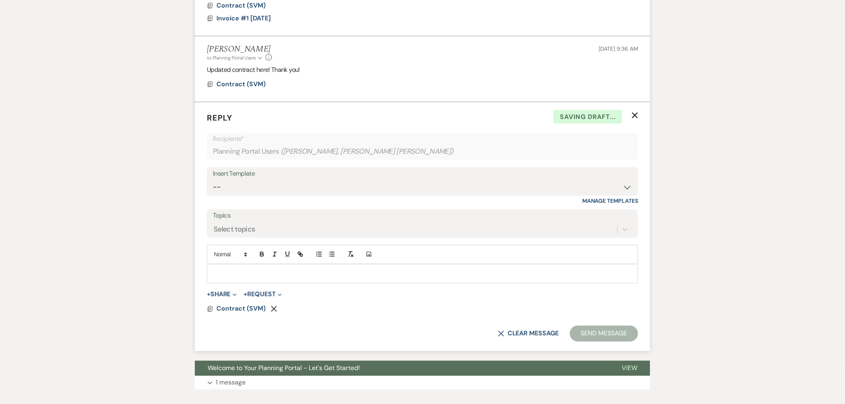
click at [528, 270] on p at bounding box center [422, 274] width 418 height 9
click at [604, 326] on button "Send Message" at bounding box center [604, 334] width 68 height 16
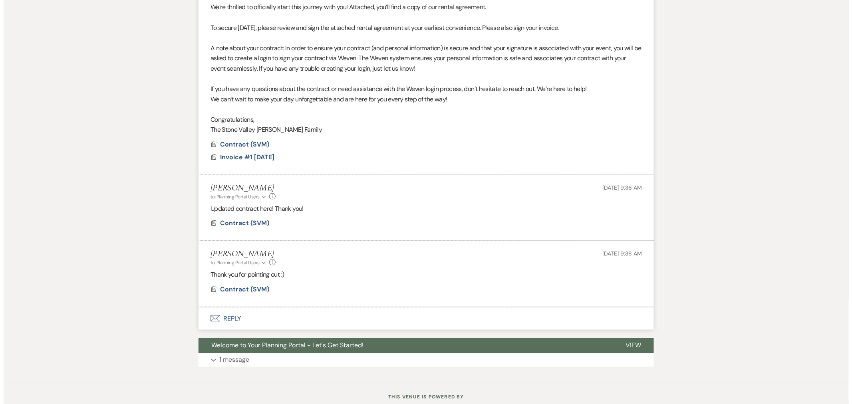
scroll to position [316, 0]
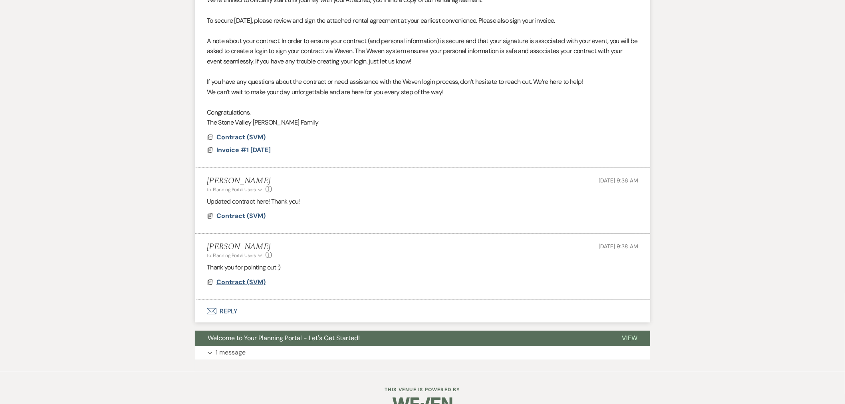
click at [250, 278] on span "Contract (SVM)" at bounding box center [240, 282] width 49 height 8
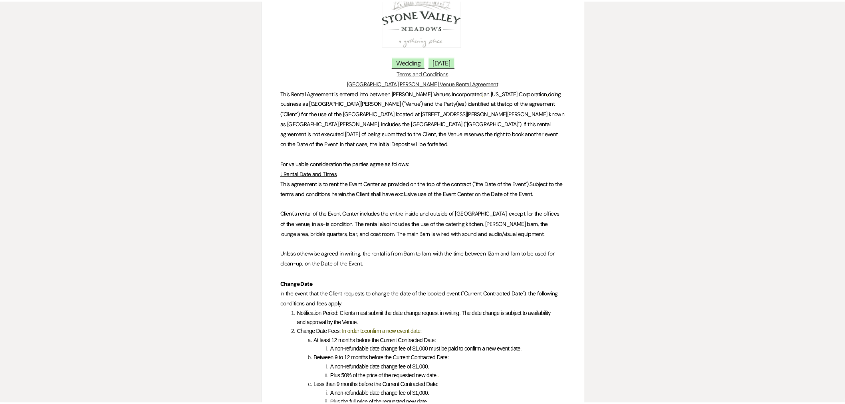
scroll to position [0, 0]
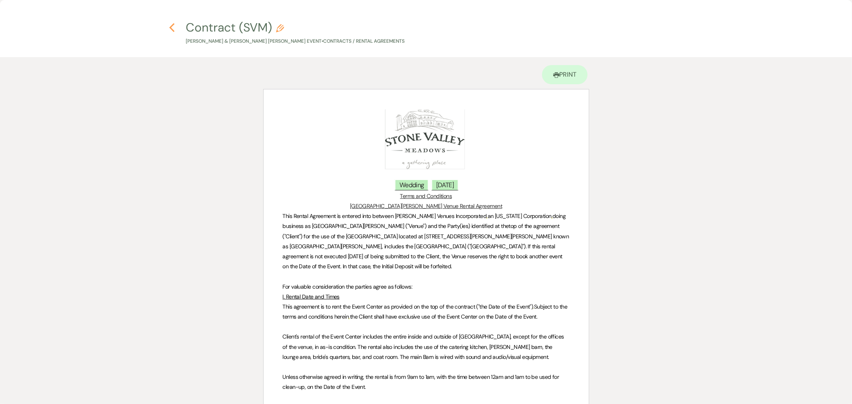
click at [173, 24] on use "button" at bounding box center [171, 27] width 5 height 9
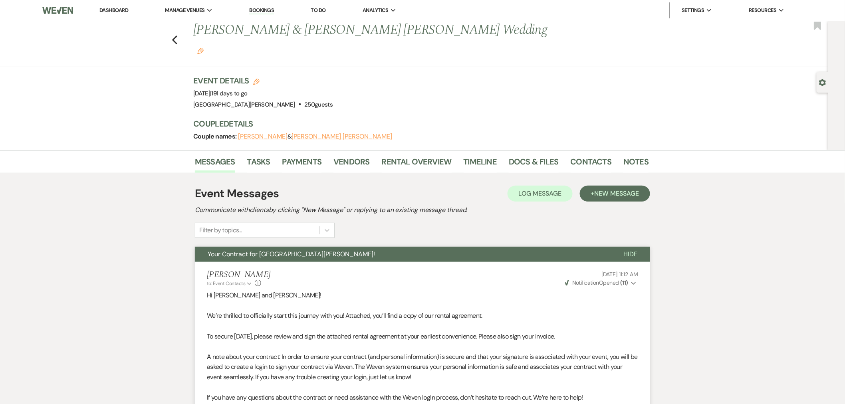
click at [120, 7] on link "Dashboard" at bounding box center [113, 10] width 29 height 7
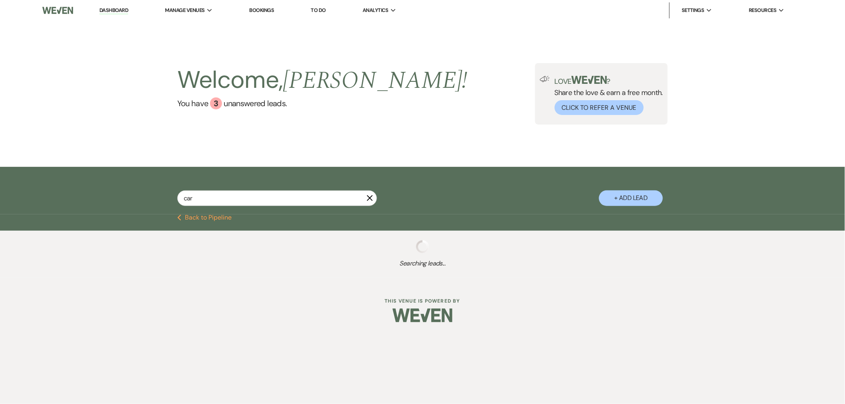
select select "8"
select select "11"
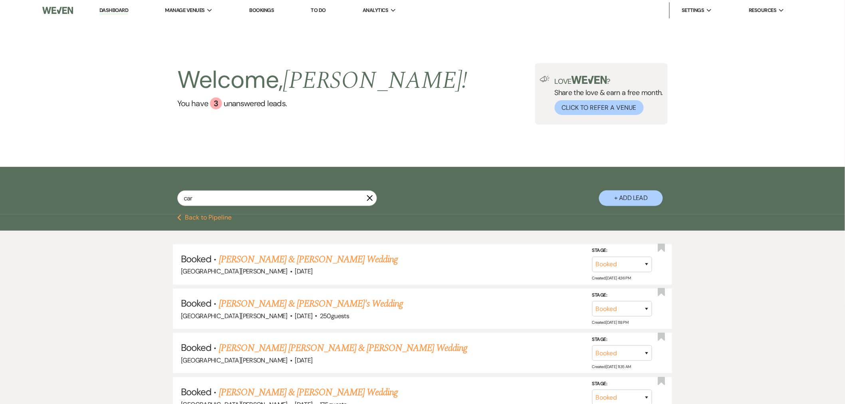
type input "carl"
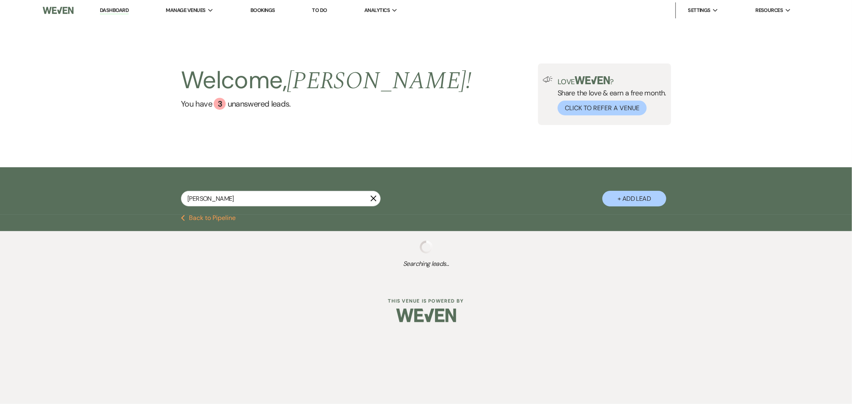
select select "8"
select select "11"
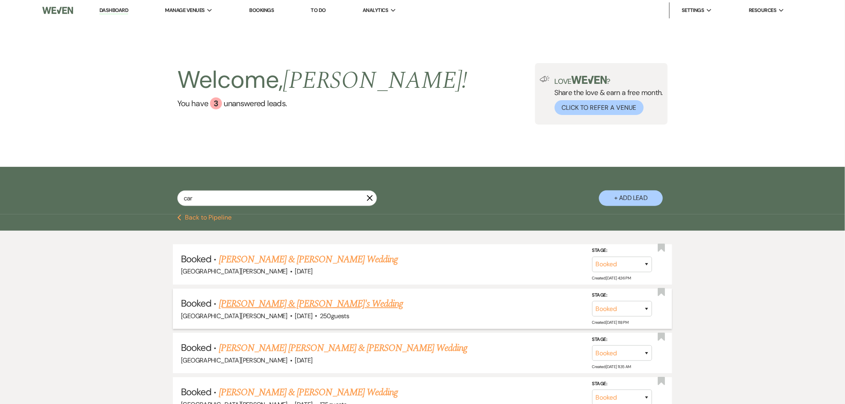
type input "car"
click at [314, 303] on link "Ruby Carela & Cesar LaGrondier's Wedding" at bounding box center [311, 304] width 184 height 14
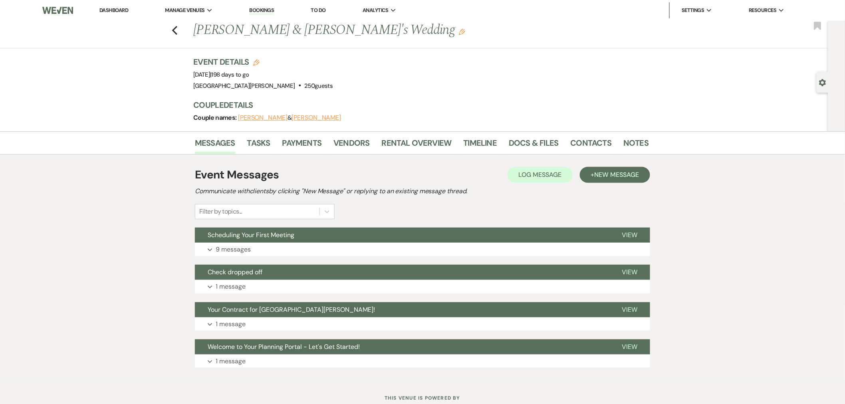
click at [820, 80] on icon "Gear" at bounding box center [822, 82] width 7 height 7
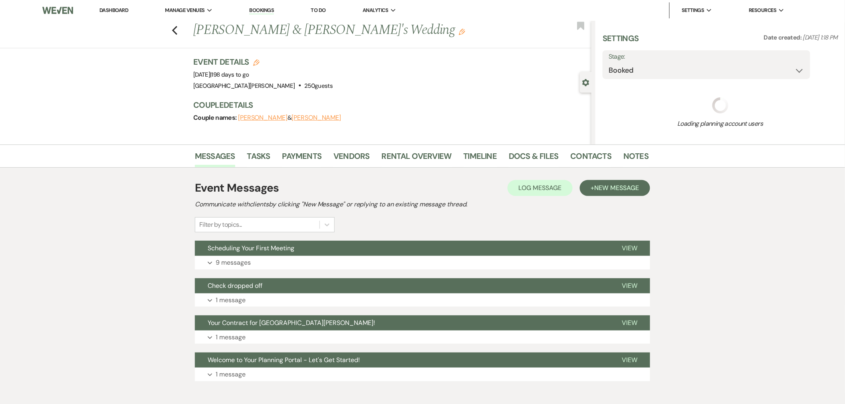
select select "6"
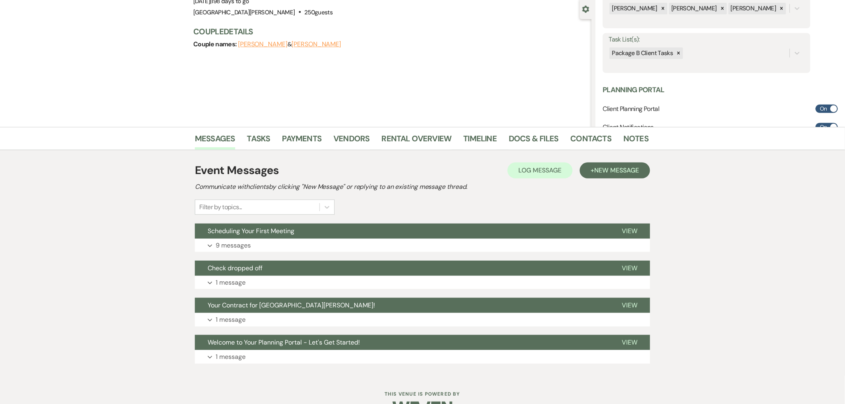
scroll to position [89, 0]
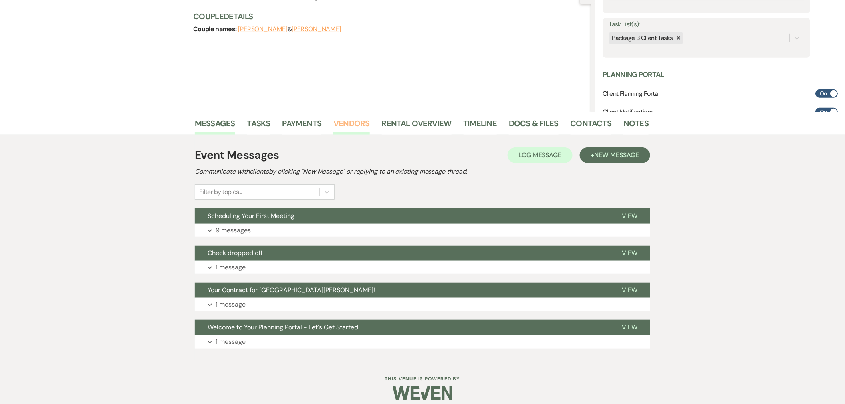
click at [357, 128] on link "Vendors" at bounding box center [351, 126] width 36 height 18
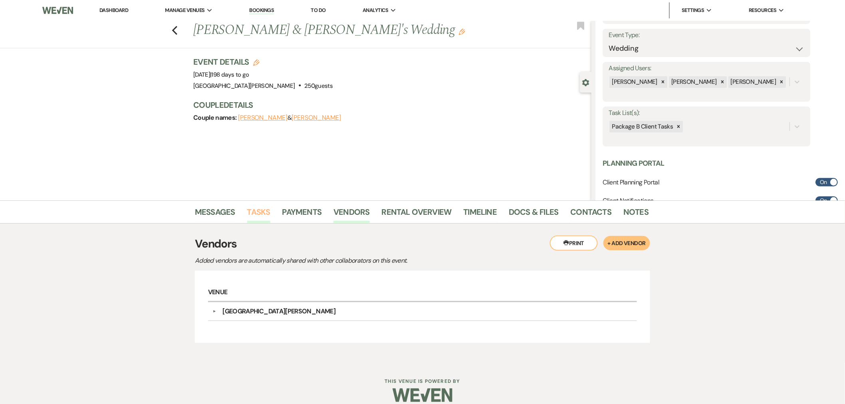
click at [257, 218] on link "Tasks" at bounding box center [258, 215] width 23 height 18
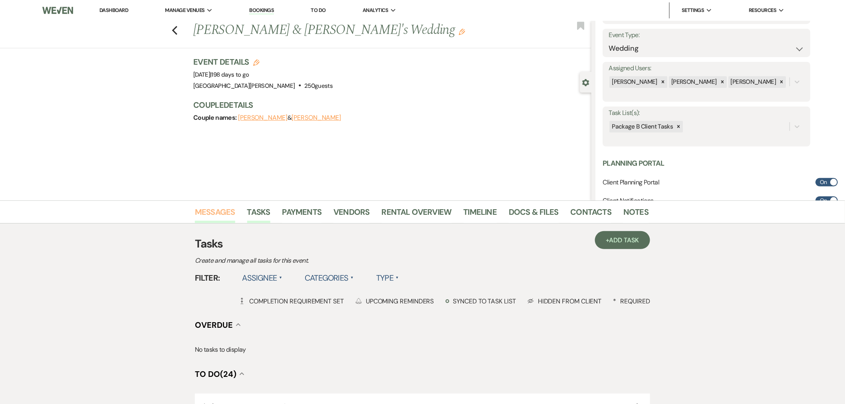
click at [227, 216] on link "Messages" at bounding box center [215, 215] width 40 height 18
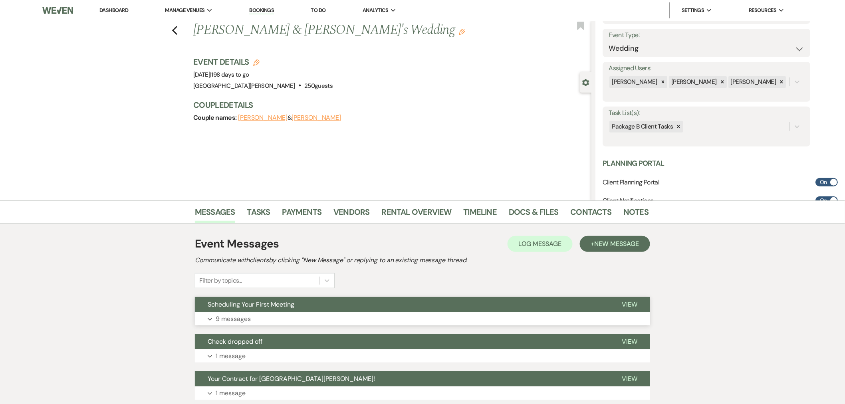
click at [422, 315] on button "Expand 9 messages" at bounding box center [422, 319] width 455 height 14
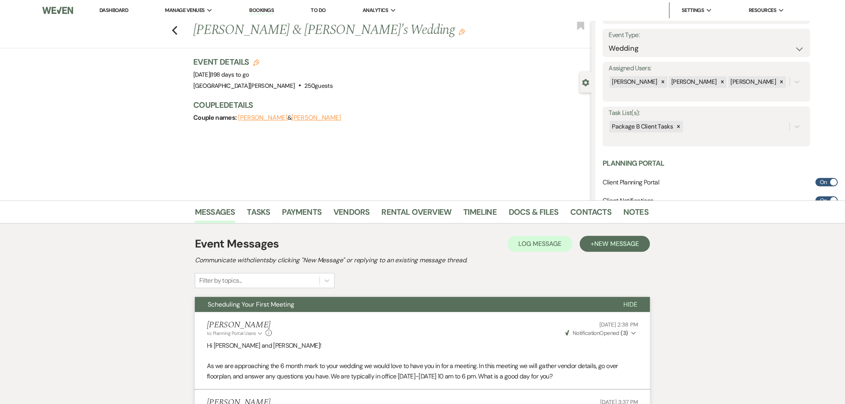
click at [122, 12] on link "Dashboard" at bounding box center [113, 10] width 29 height 7
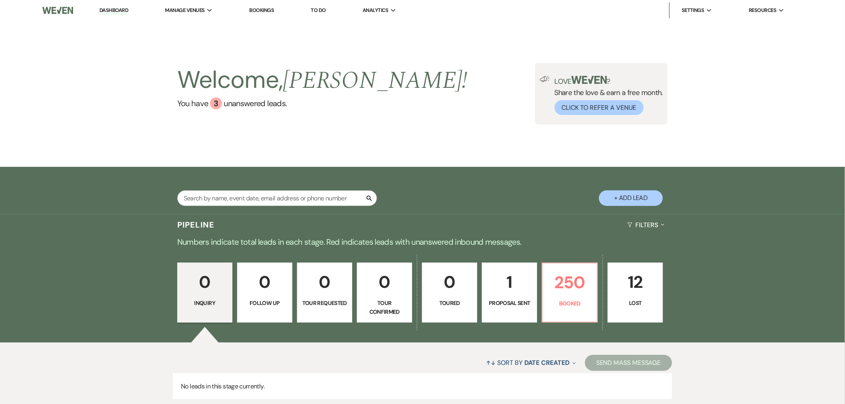
click at [99, 7] on link "Dashboard" at bounding box center [113, 11] width 29 height 8
